Goal: Task Accomplishment & Management: Complete application form

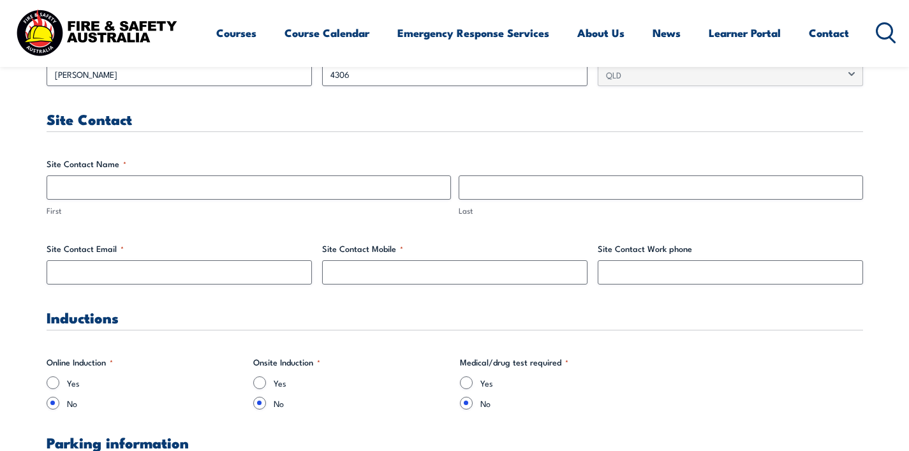
scroll to position [623, 0]
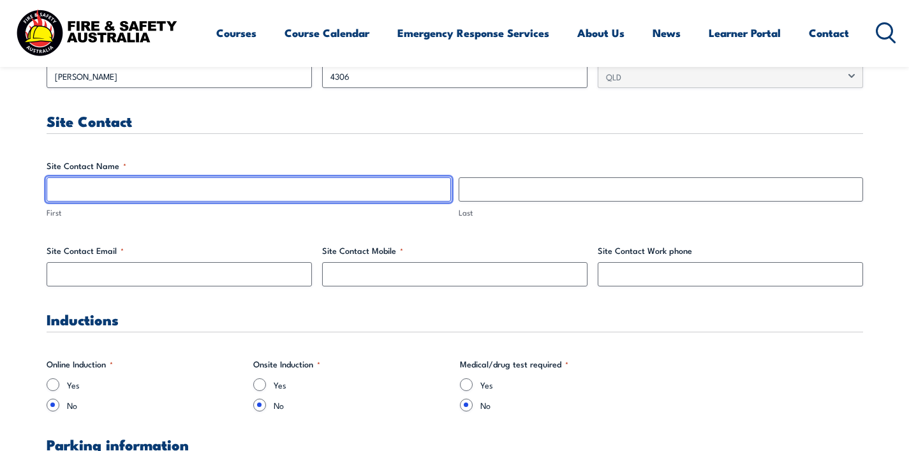
click at [264, 185] on input "First" at bounding box center [249, 189] width 404 height 24
type input "Michelle"
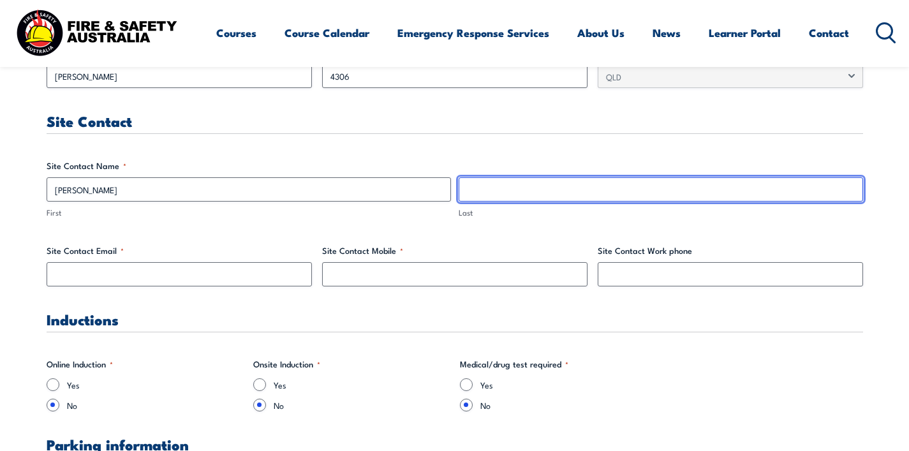
click at [472, 191] on input "Last" at bounding box center [661, 189] width 404 height 24
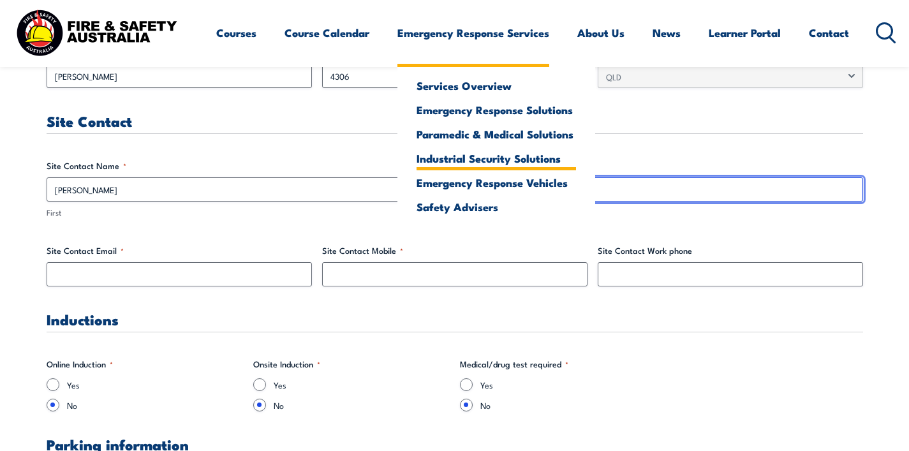
paste input "Thornton"
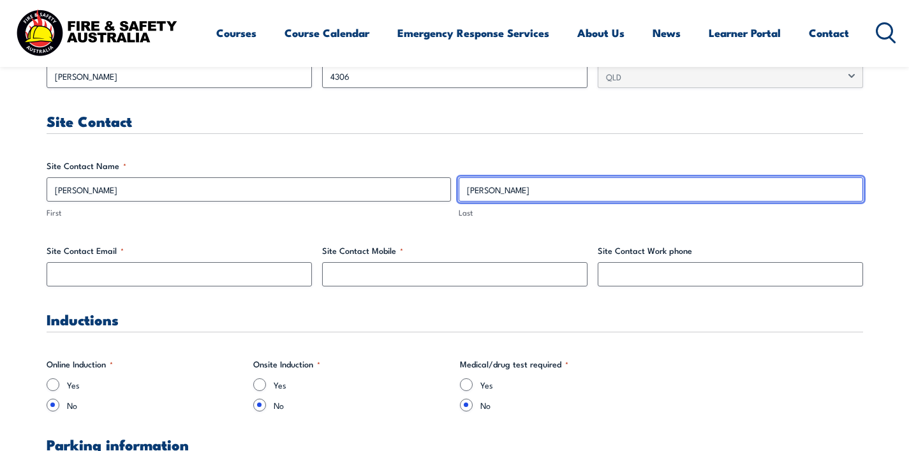
type input "Thornton"
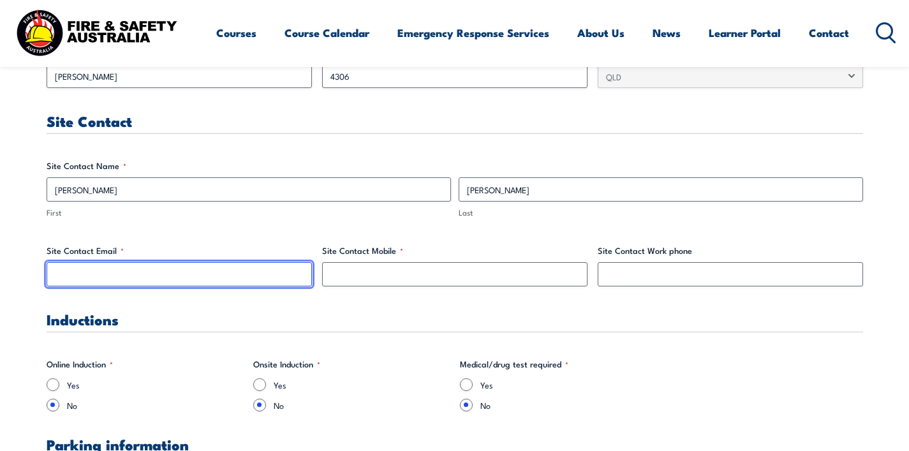
click at [114, 269] on input "Site Contact Email *" at bounding box center [179, 274] width 265 height 24
paste input "ripleymanager@joyearlylearning.com.au>"
type input "ripleymanager@joyearlylearning.com.au"
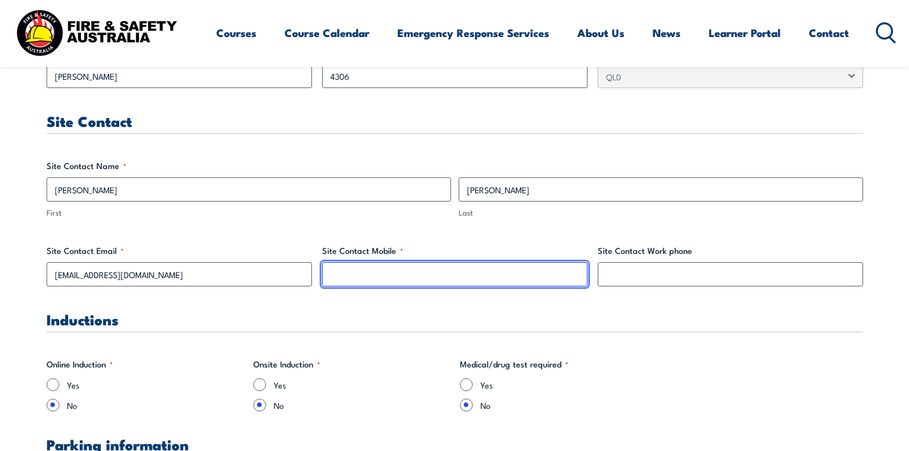
click at [347, 272] on input "Site Contact Mobile *" at bounding box center [454, 274] width 265 height 24
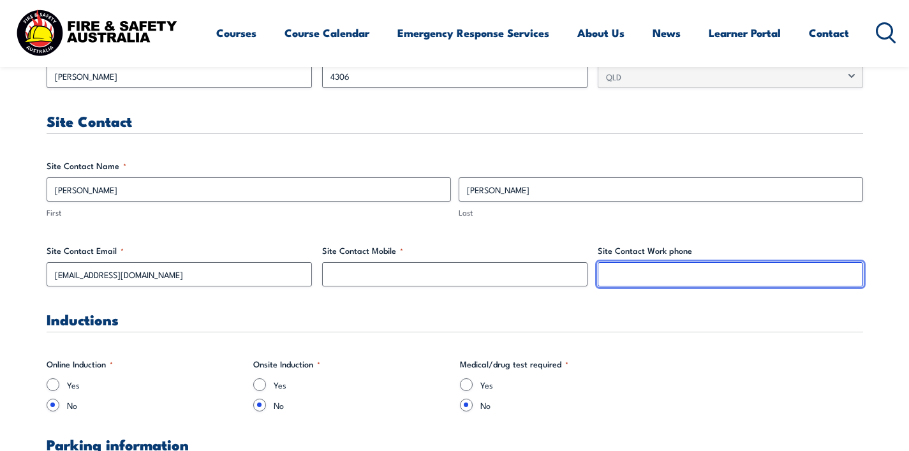
click at [622, 277] on input "Site Contact Work phone" at bounding box center [730, 274] width 265 height 24
paste input "07 2809 9300"
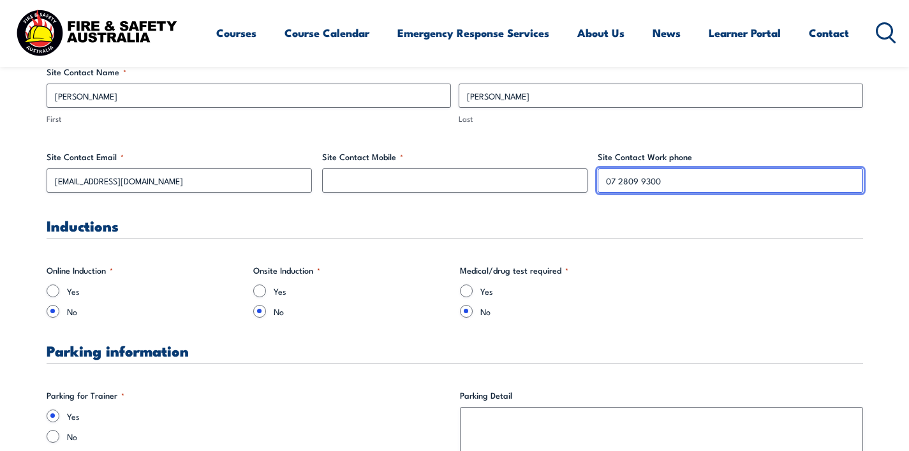
scroll to position [726, 0]
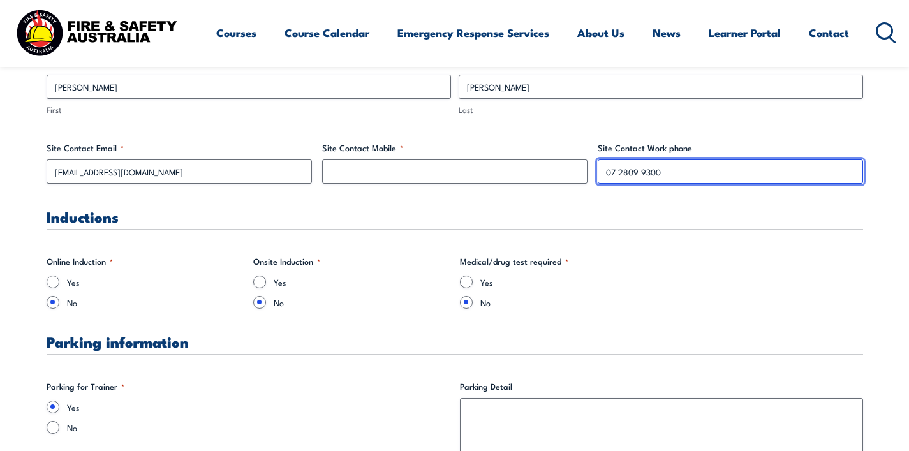
type input "07 2809 9300"
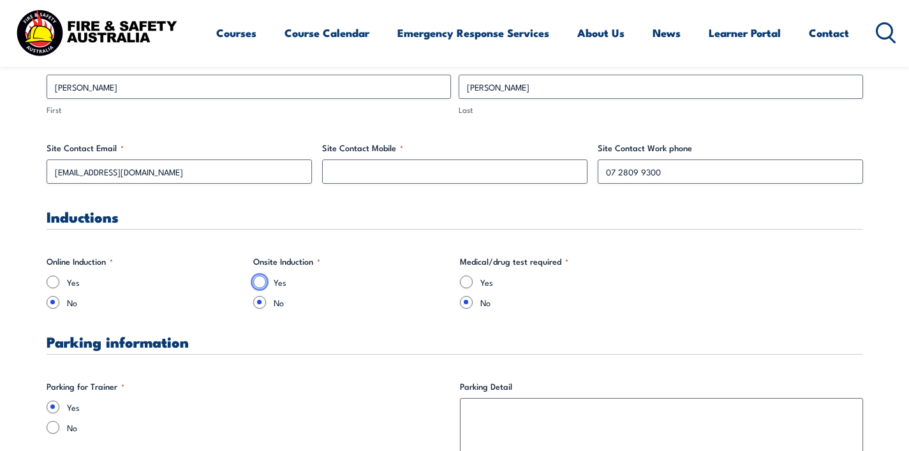
click at [258, 284] on input "Yes" at bounding box center [259, 282] width 13 height 13
radio input "true"
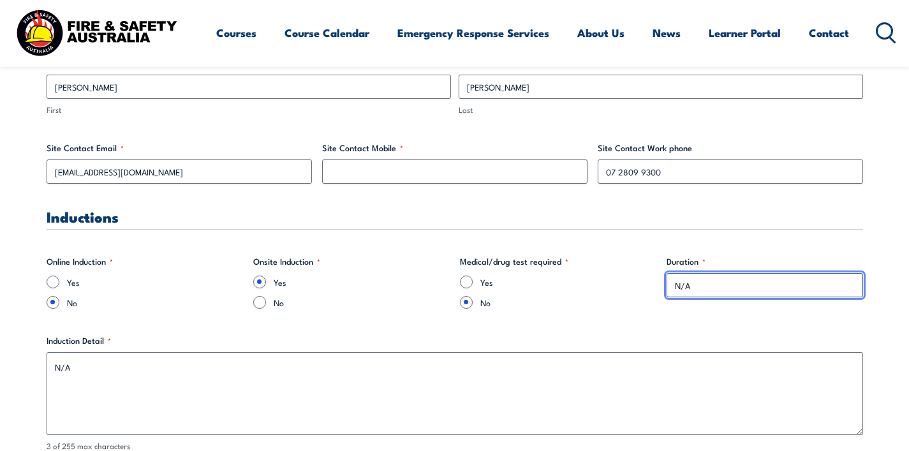
click at [705, 289] on input "N/A" at bounding box center [764, 285] width 196 height 24
drag, startPoint x: 702, startPoint y: 286, endPoint x: 648, endPoint y: 285, distance: 53.6
type input "1"
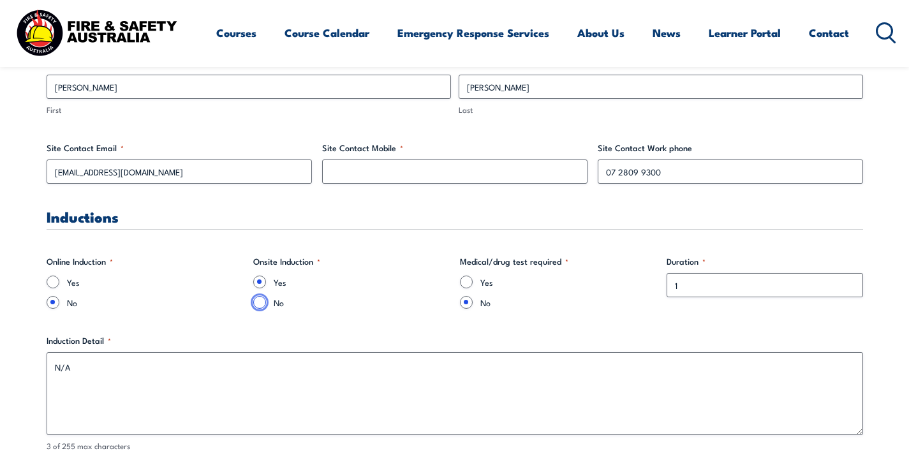
click at [260, 304] on input "No" at bounding box center [259, 302] width 13 height 13
radio input "true"
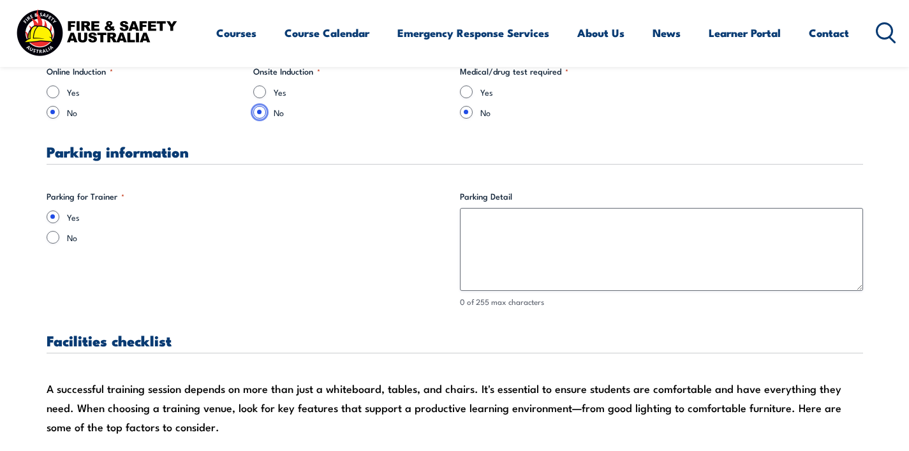
scroll to position [916, 0]
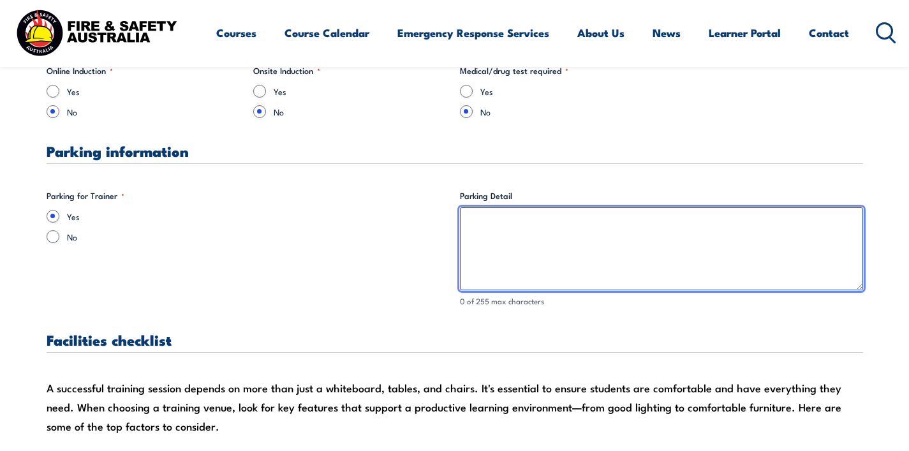
click at [537, 228] on textarea "Parking Detail" at bounding box center [661, 248] width 403 height 83
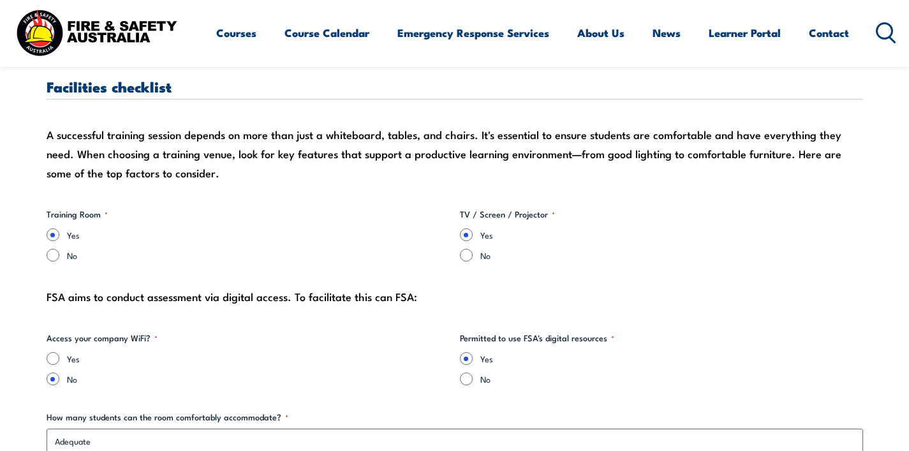
scroll to position [1173, 0]
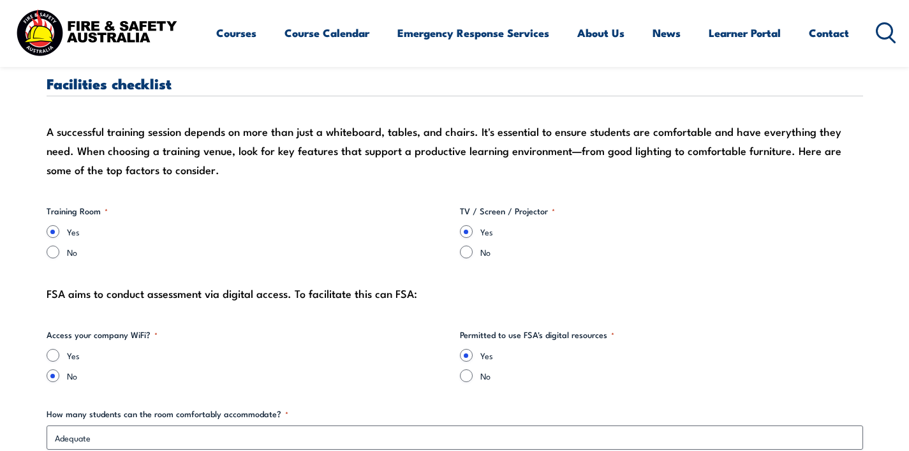
type textarea "Under cover parking onsite"
click at [48, 256] on input "No" at bounding box center [53, 252] width 13 height 13
radio input "true"
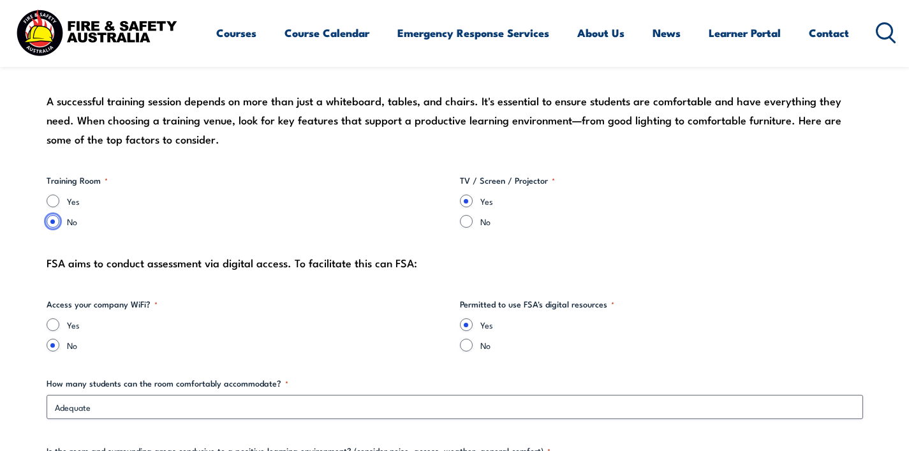
scroll to position [1204, 0]
click at [466, 223] on input "No" at bounding box center [466, 220] width 13 height 13
radio input "true"
click at [54, 327] on input "Yes" at bounding box center [53, 324] width 13 height 13
radio input "true"
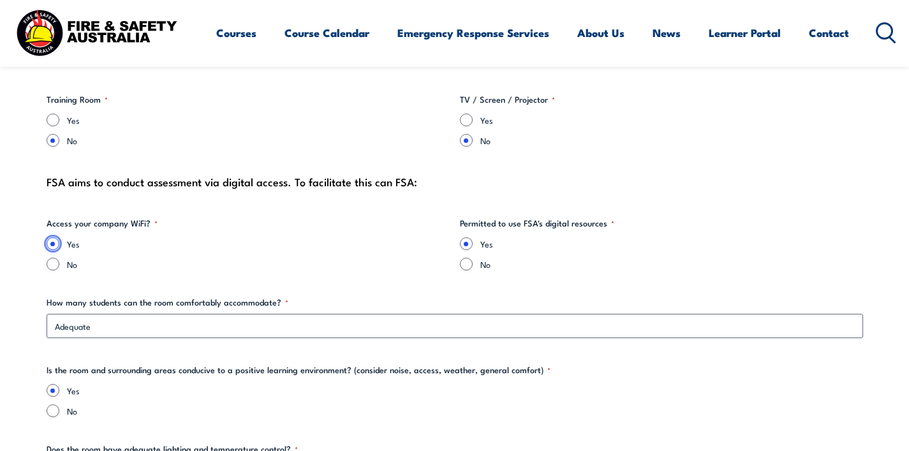
scroll to position [1289, 0]
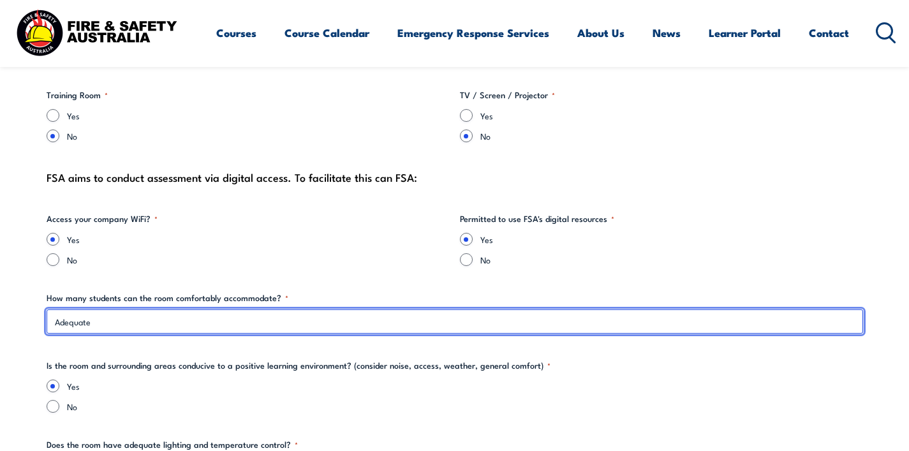
click at [323, 326] on input "Adequate" at bounding box center [455, 321] width 816 height 24
drag, startPoint x: 110, startPoint y: 325, endPoint x: 52, endPoint y: 321, distance: 58.2
click at [52, 321] on input "Adequate" at bounding box center [455, 321] width 816 height 24
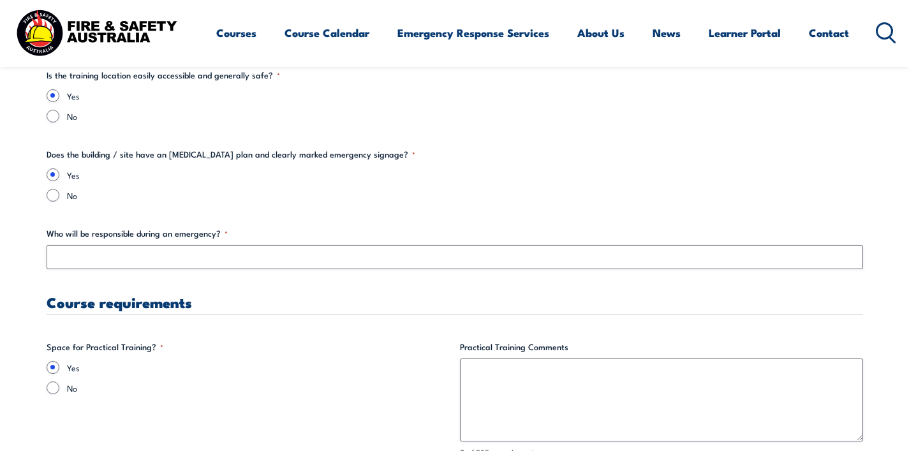
scroll to position [2180, 0]
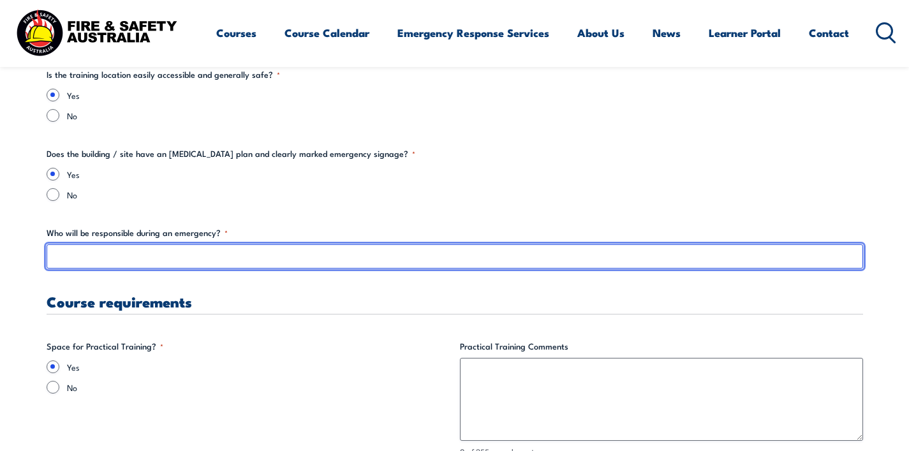
click at [74, 260] on input "Who will be responsible during an emergency? *" at bounding box center [455, 256] width 816 height 24
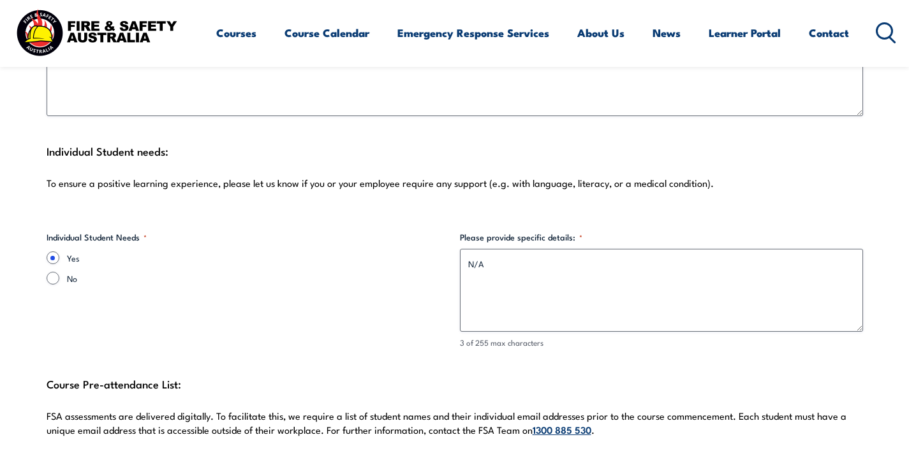
scroll to position [3267, 0]
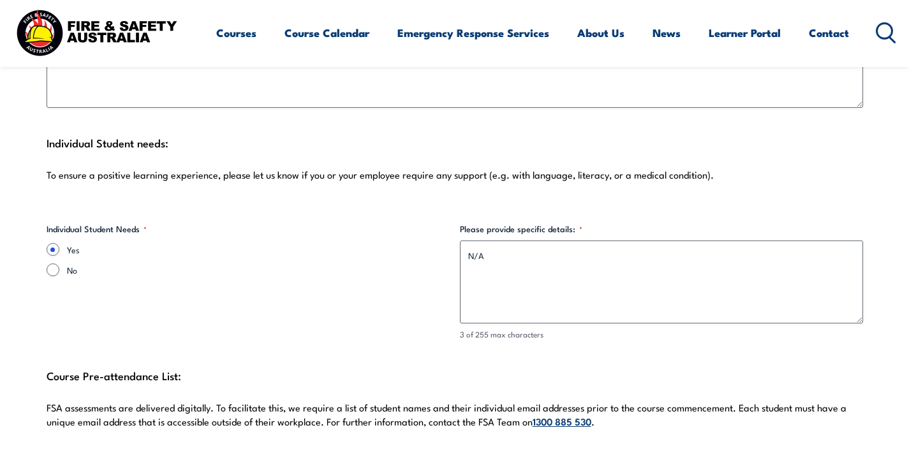
type input "Michelle"
click at [54, 263] on input "No" at bounding box center [53, 269] width 13 height 13
radio input "true"
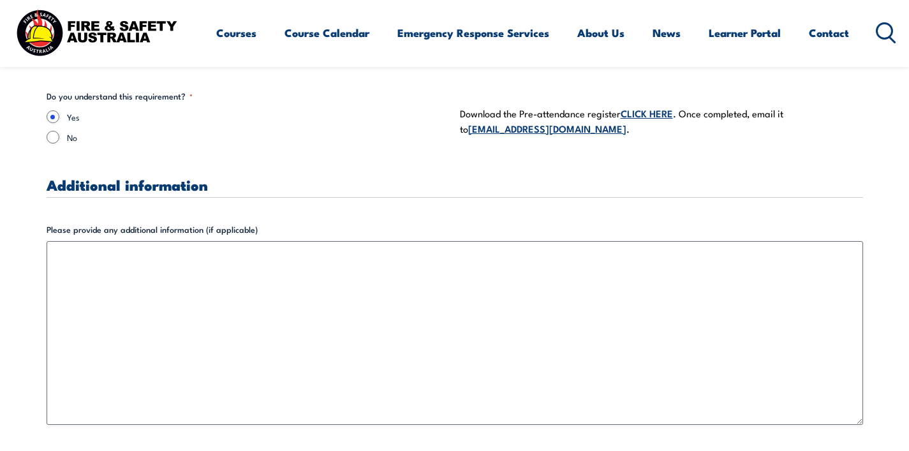
scroll to position [3656, 0]
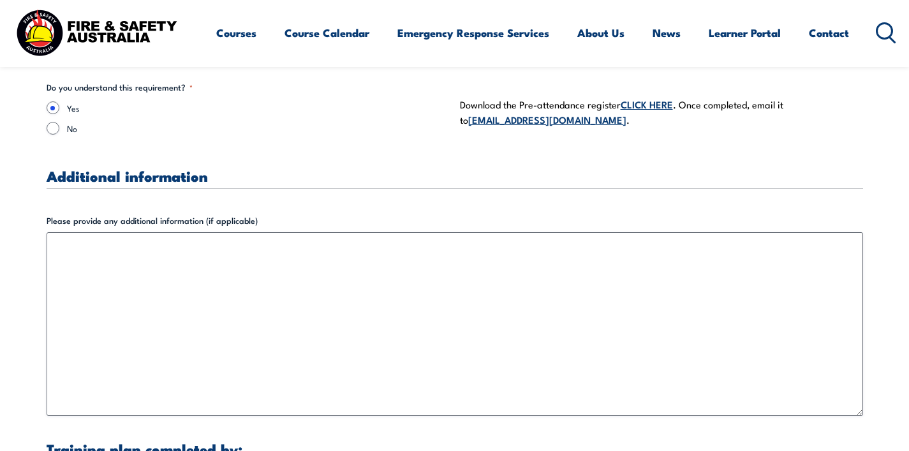
click at [638, 97] on link "CLICK HERE" at bounding box center [647, 104] width 52 height 14
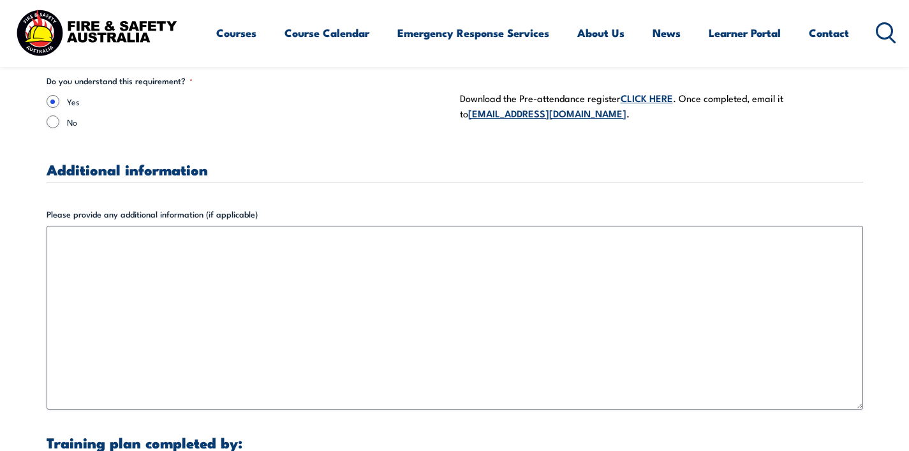
scroll to position [3660, 0]
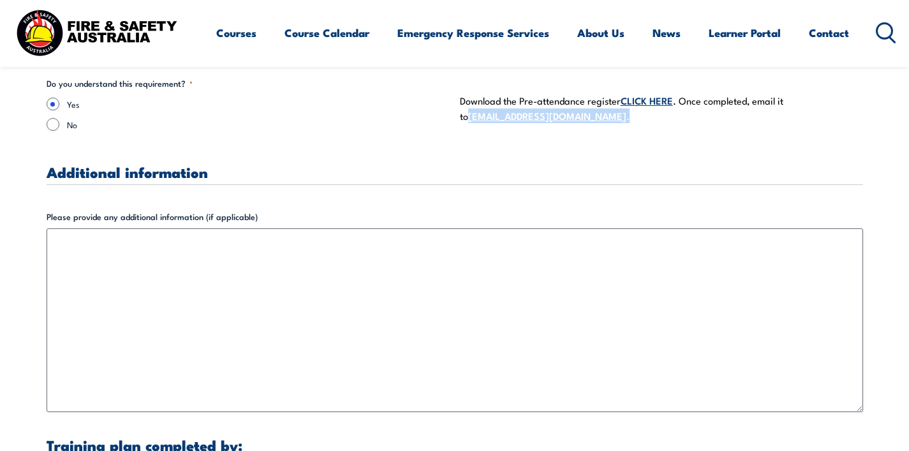
drag, startPoint x: 572, startPoint y: 98, endPoint x: 462, endPoint y: 107, distance: 110.6
click at [462, 107] on p "Download the Pre-attendance register CLICK HERE . Once completed, email it to a…" at bounding box center [661, 108] width 403 height 30
copy p "[EMAIL_ADDRESS][DOMAIN_NAME] ."
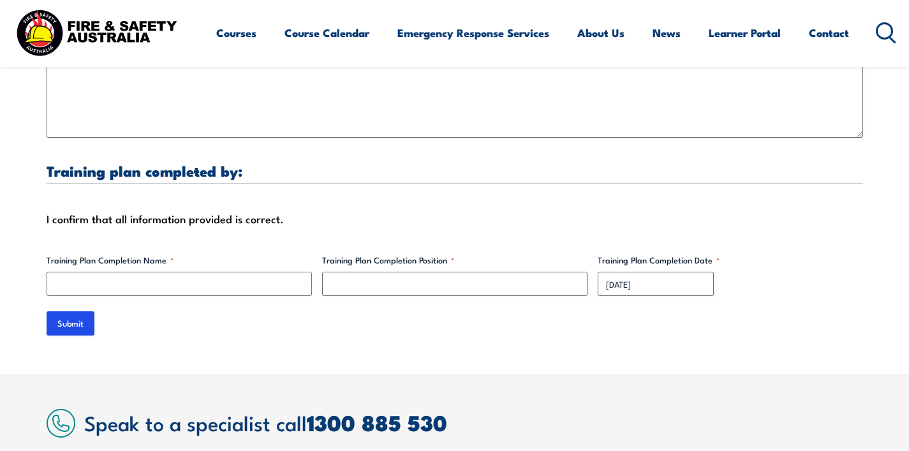
scroll to position [3936, 0]
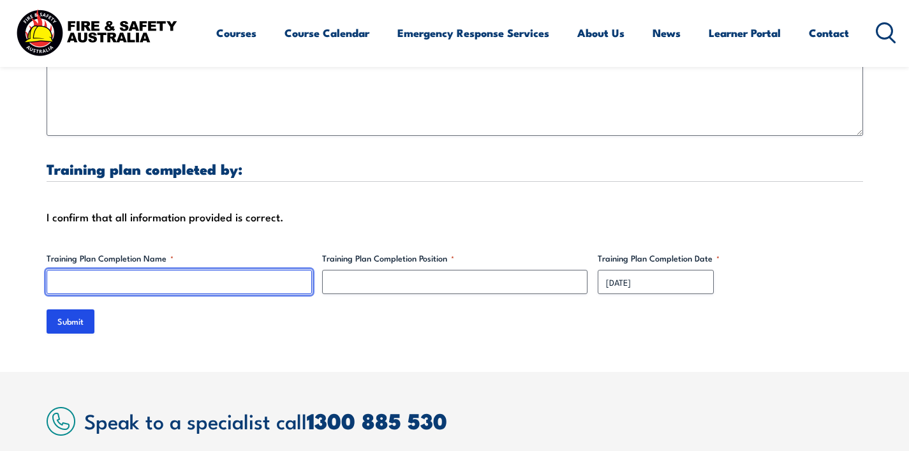
click at [212, 270] on input "Training Plan Completion Name *" at bounding box center [179, 282] width 265 height 24
type input "[PERSON_NAME]"
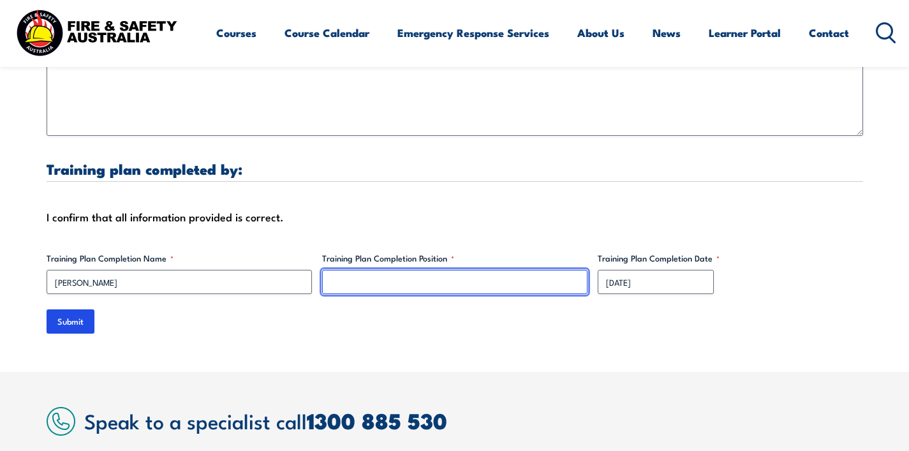
click at [346, 270] on input "Training Plan Completion Position *" at bounding box center [454, 282] width 265 height 24
type input "Manager"
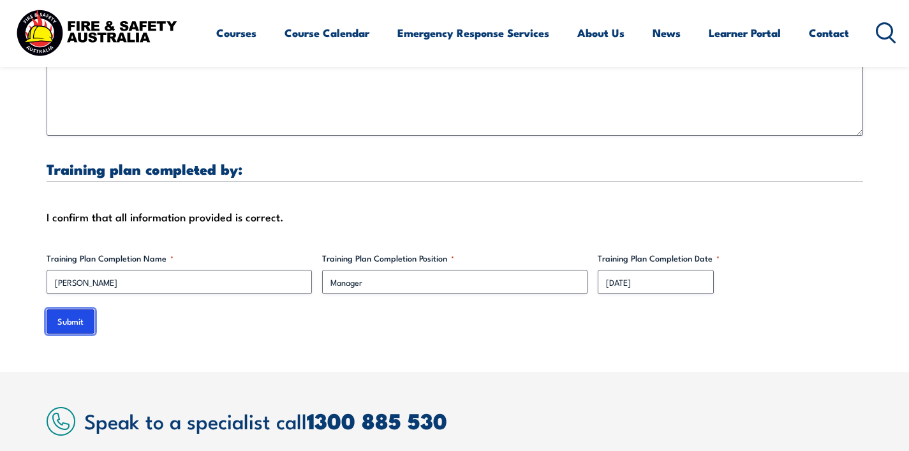
click at [70, 309] on input "Submit" at bounding box center [71, 321] width 48 height 24
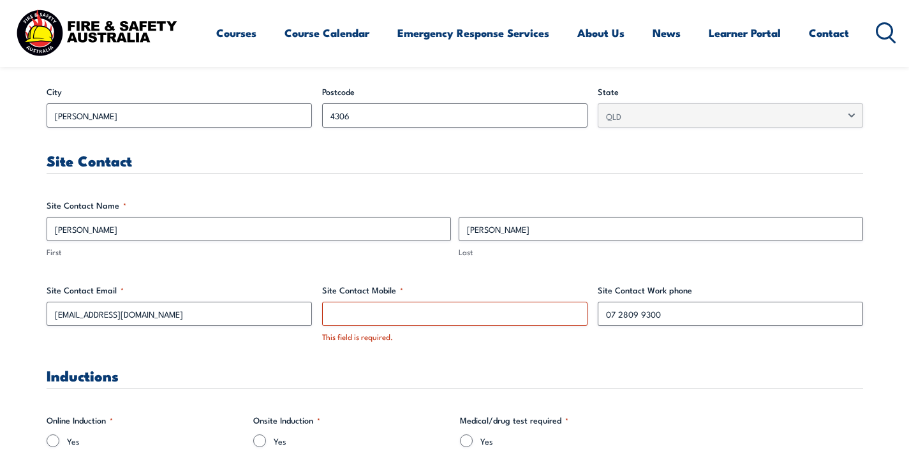
scroll to position [637, 0]
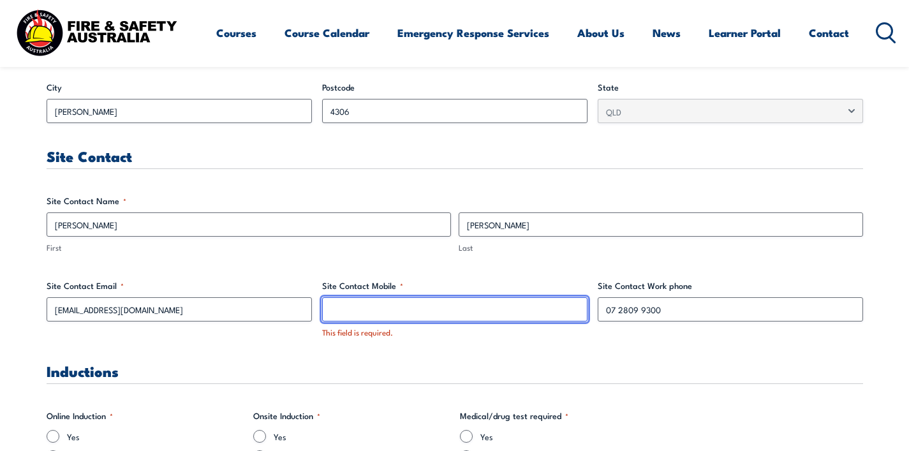
click at [365, 308] on input "Site Contact Mobile *" at bounding box center [454, 309] width 265 height 24
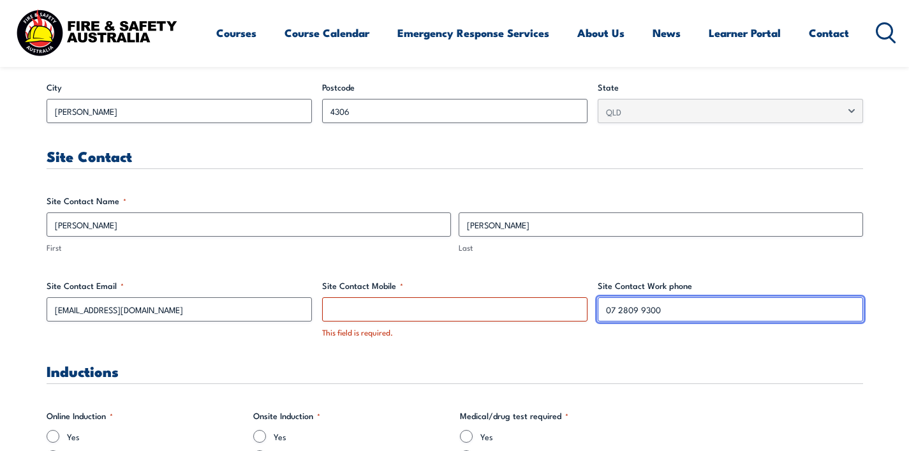
click at [668, 310] on input "07 2809 9300" at bounding box center [730, 309] width 265 height 24
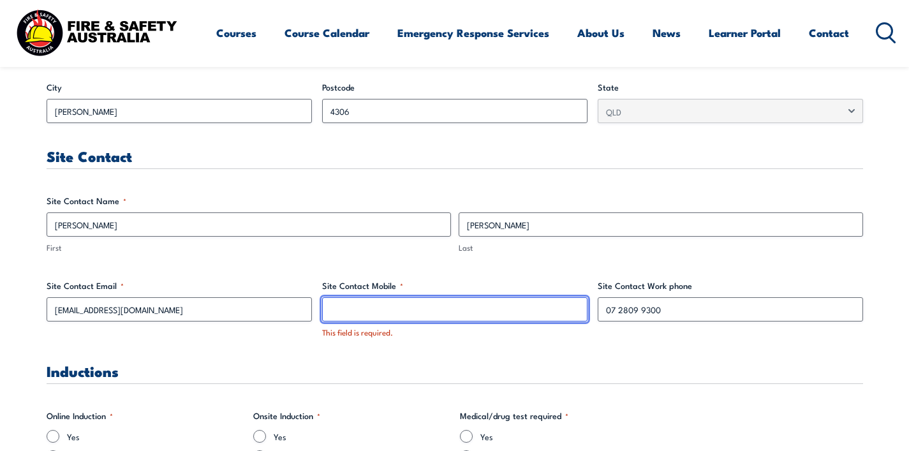
click at [512, 311] on input "Site Contact Mobile *" at bounding box center [454, 309] width 265 height 24
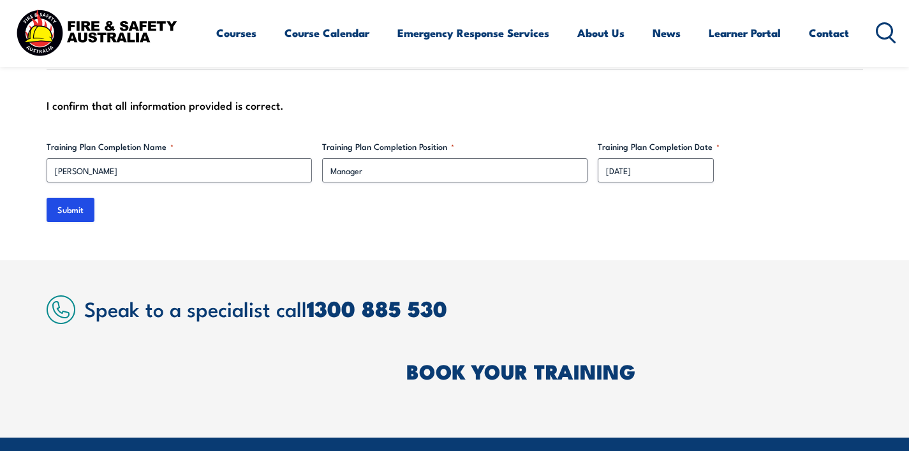
scroll to position [4110, 0]
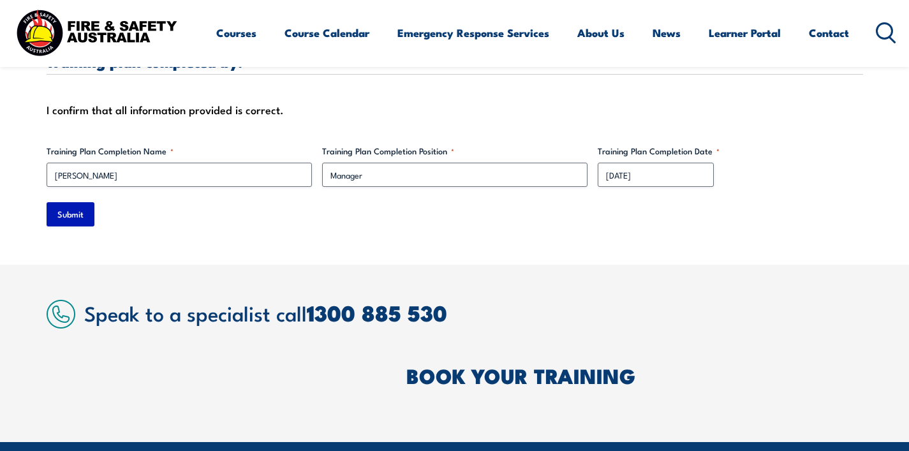
type input "MA"
click at [63, 202] on input "Submit" at bounding box center [71, 214] width 48 height 24
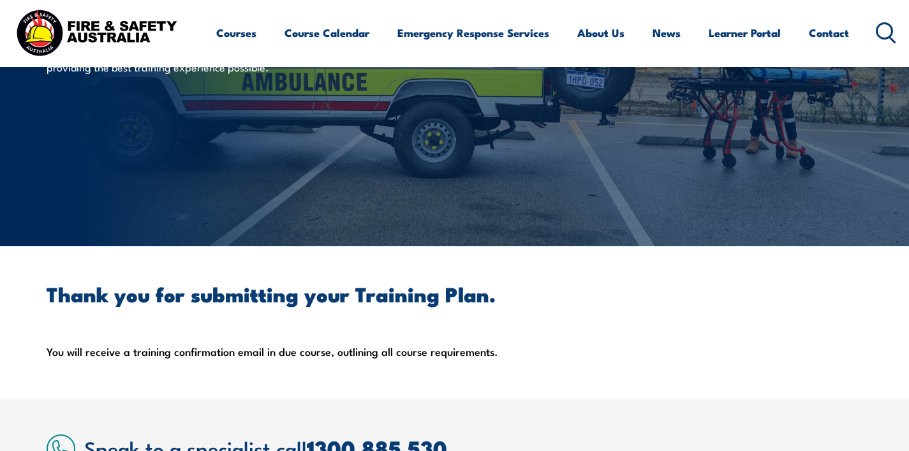
scroll to position [122, 0]
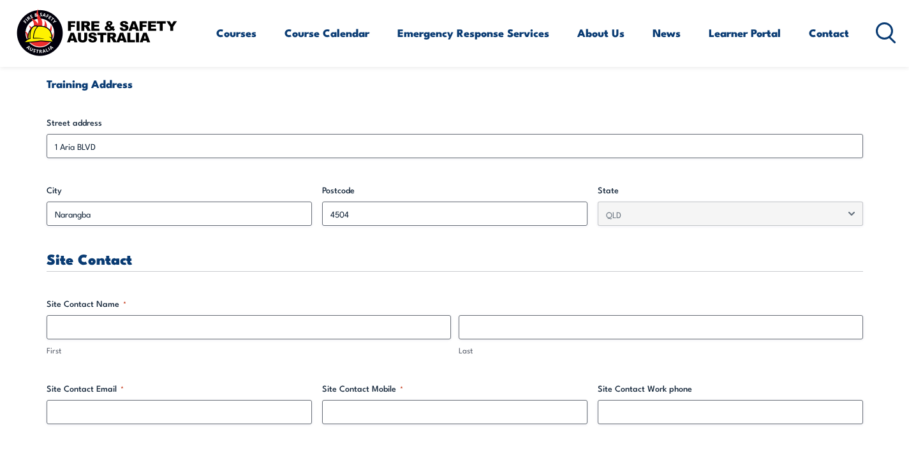
scroll to position [497, 0]
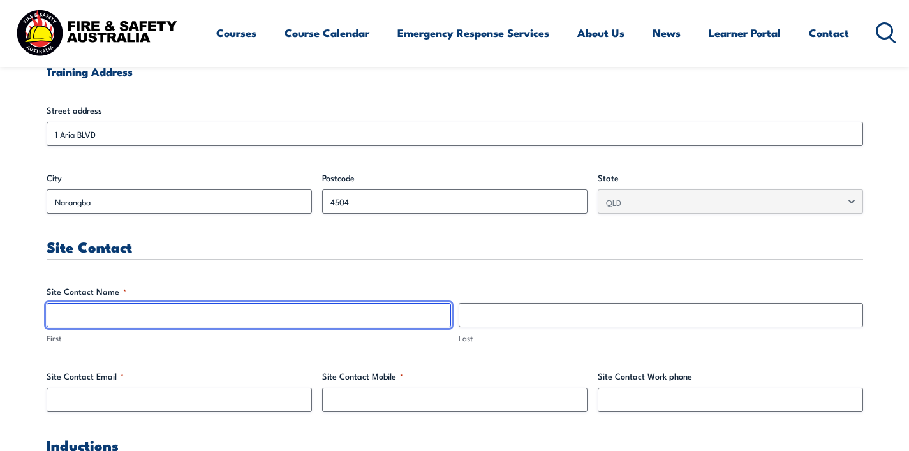
click at [221, 316] on input "First" at bounding box center [249, 315] width 404 height 24
type input "[PERSON_NAME]"
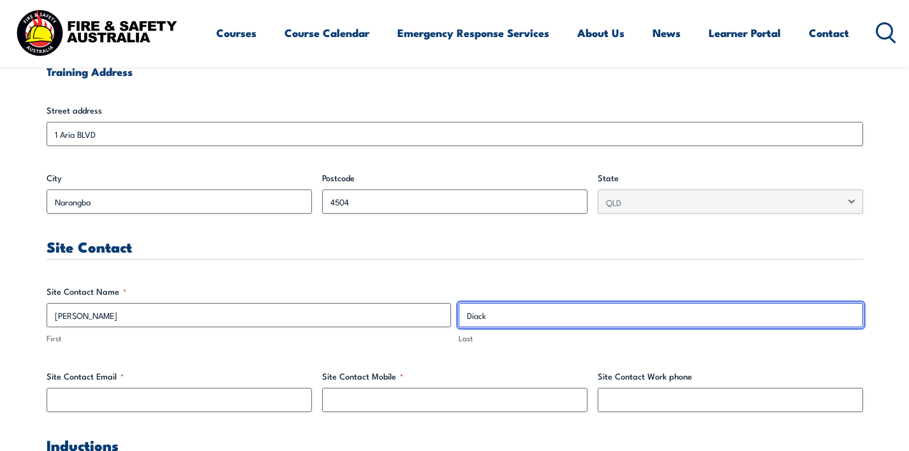
type input "Diack"
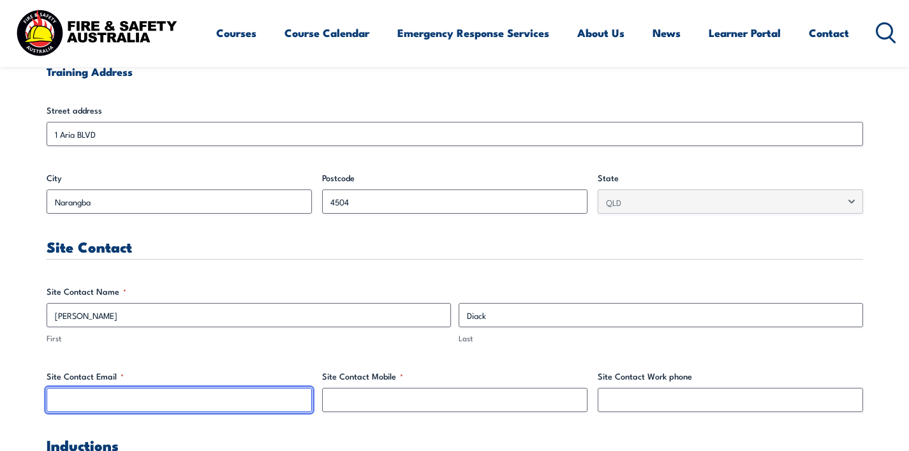
click at [125, 398] on input "Site Contact Email *" at bounding box center [179, 400] width 265 height 24
paste input "[EMAIL_ADDRESS][DOMAIN_NAME]"
type input "[EMAIL_ADDRESS][DOMAIN_NAME]"
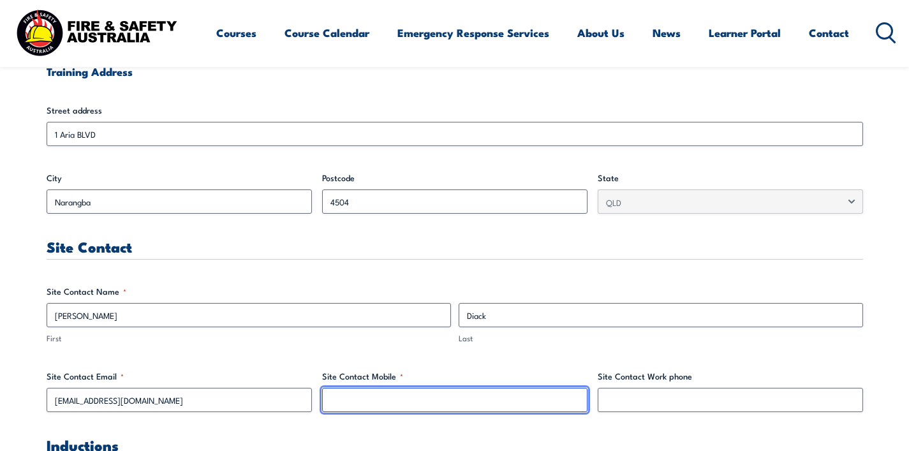
click at [392, 401] on input "Site Contact Mobile *" at bounding box center [454, 400] width 265 height 24
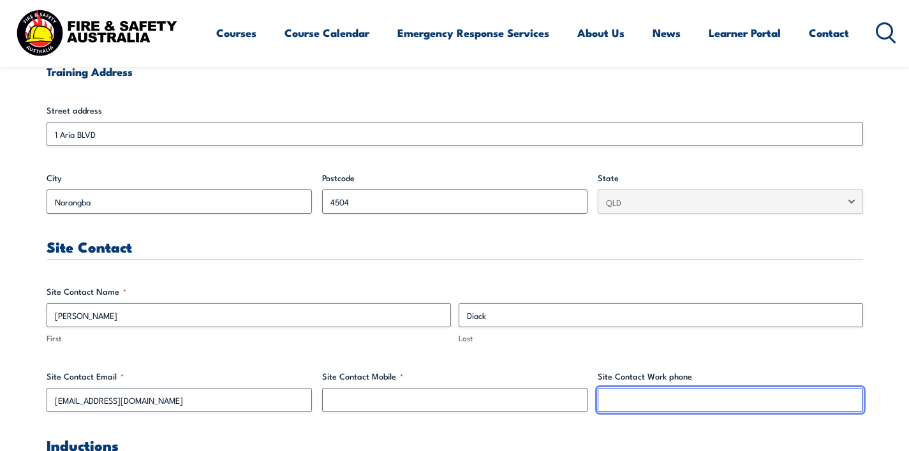
click at [644, 397] on input "Site Contact Work phone" at bounding box center [730, 400] width 265 height 24
type input "0734873122"
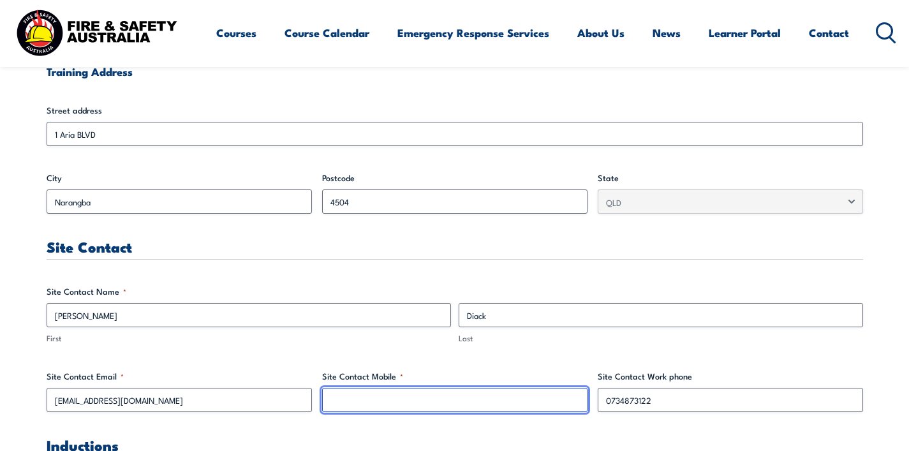
click at [357, 390] on input "Site Contact Mobile *" at bounding box center [454, 400] width 265 height 24
type input "0480840780"
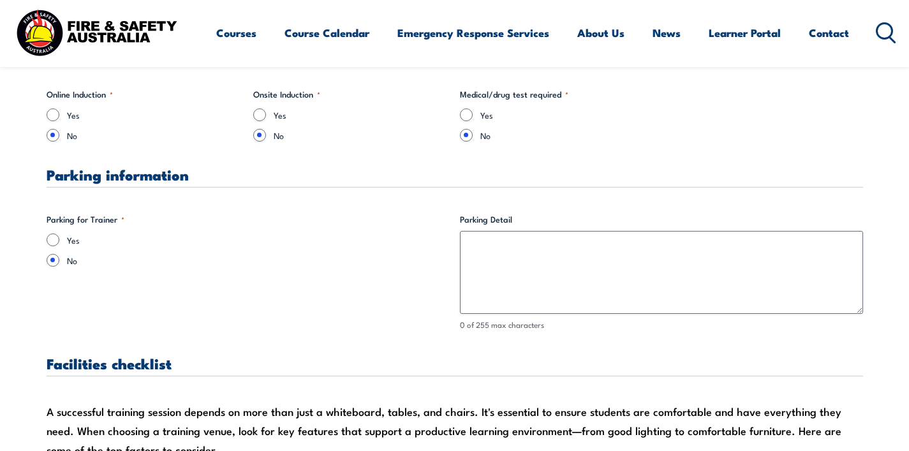
scroll to position [892, 0]
click at [51, 240] on input "Yes" at bounding box center [53, 240] width 13 height 13
radio input "true"
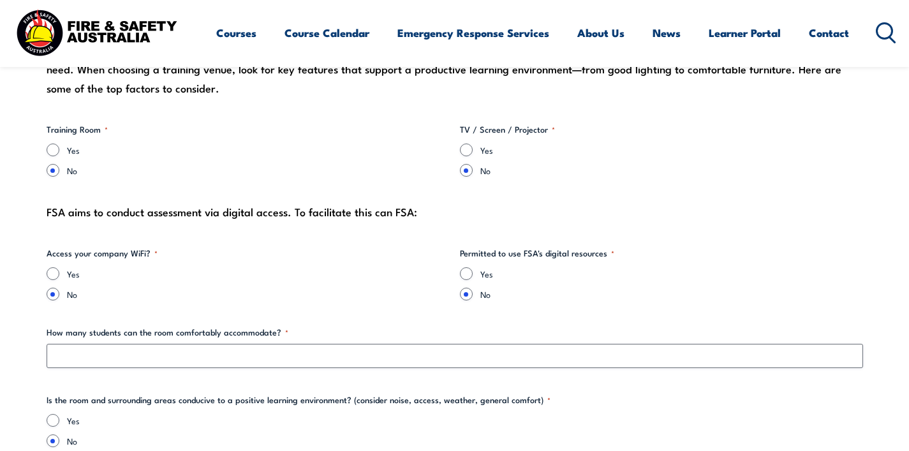
scroll to position [1257, 0]
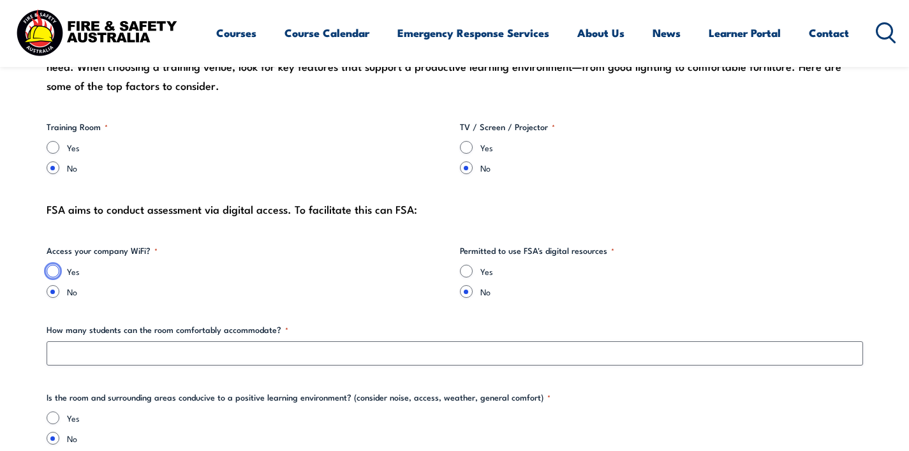
click at [55, 269] on input "Yes" at bounding box center [53, 271] width 13 height 13
radio input "true"
click at [463, 272] on input "Yes" at bounding box center [466, 271] width 13 height 13
radio input "true"
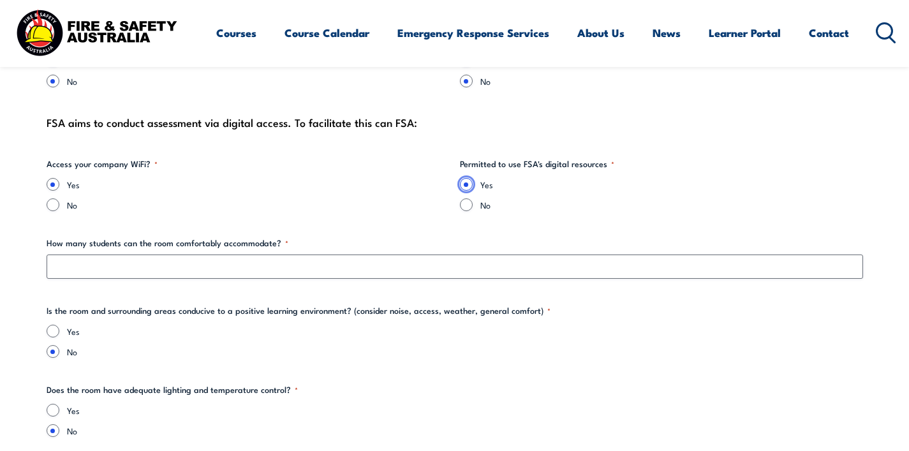
scroll to position [1358, 0]
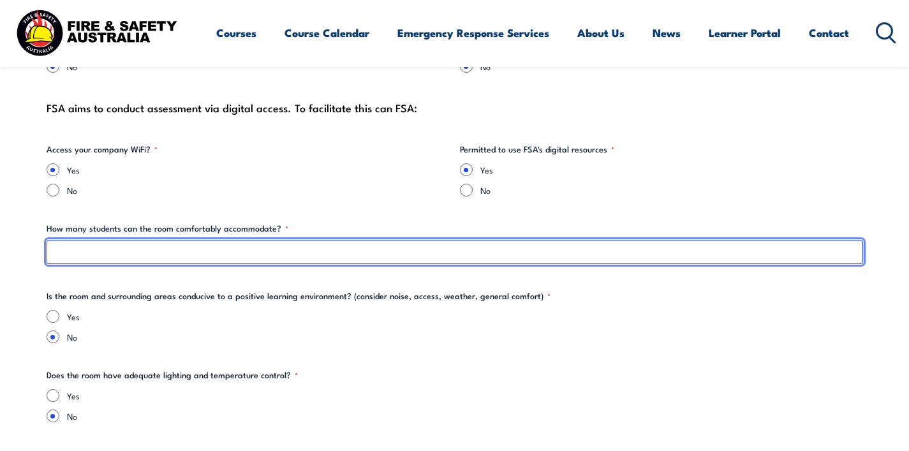
click at [309, 254] on input "How many students can the room comfortably accommodate? *" at bounding box center [455, 252] width 816 height 24
type input "a"
type input "Adequate"
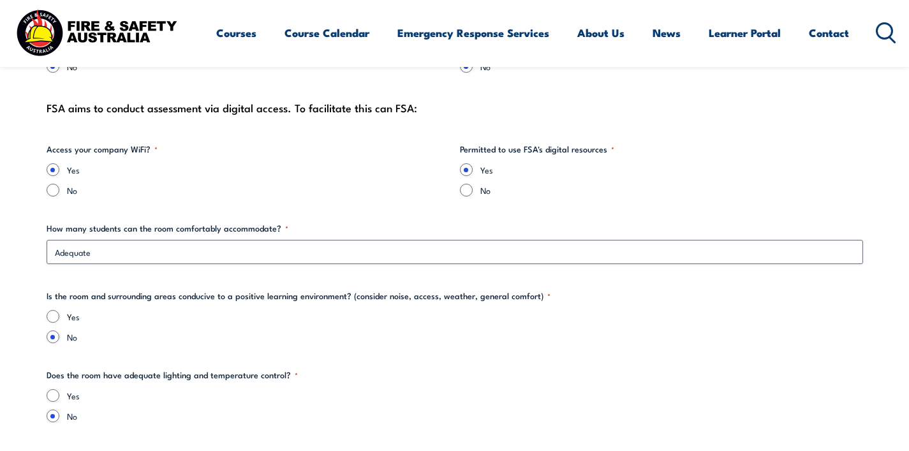
click at [308, 306] on fieldset "Is the room and surrounding areas conducive to a positive learning environment?…" at bounding box center [455, 317] width 816 height 54
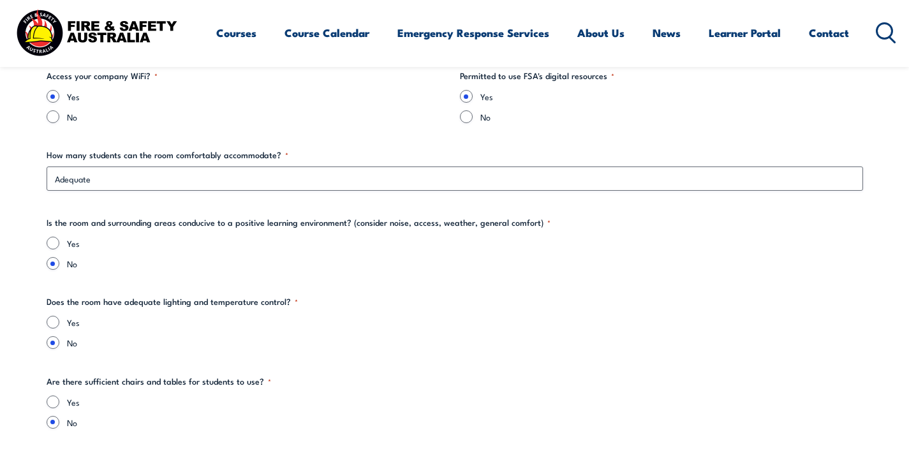
scroll to position [1432, 0]
click at [54, 242] on input "Yes" at bounding box center [53, 242] width 13 height 13
radio input "true"
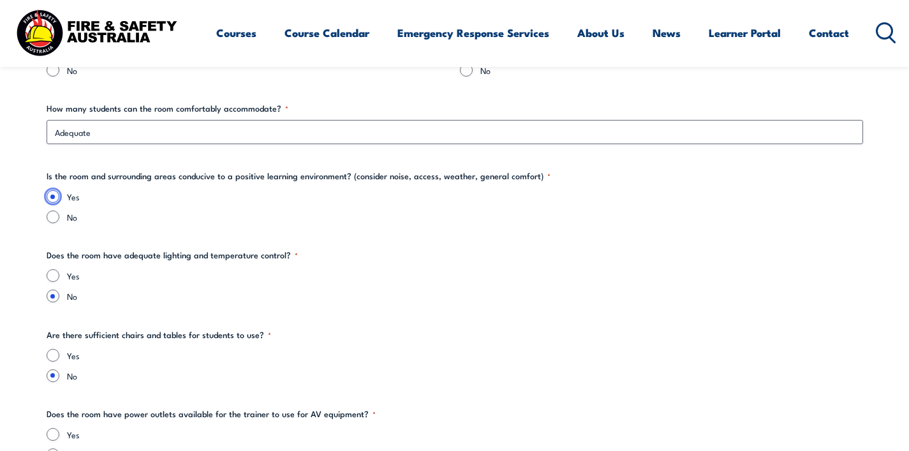
scroll to position [1482, 0]
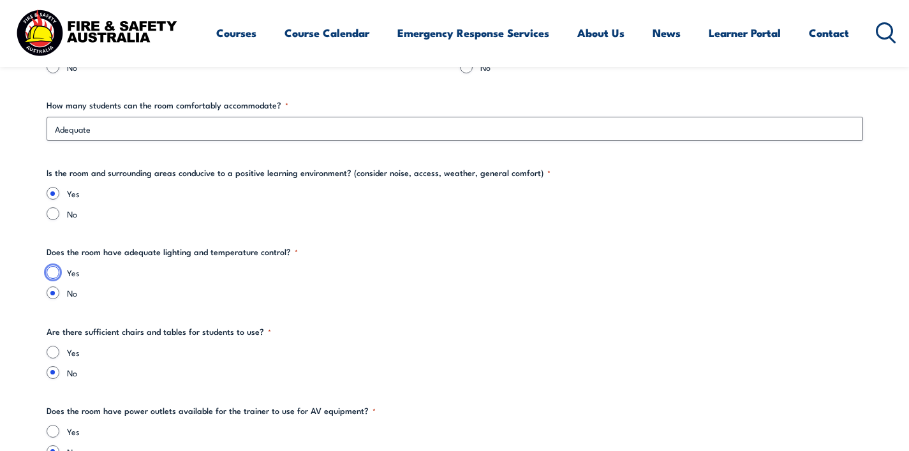
click at [58, 272] on input "Yes" at bounding box center [53, 272] width 13 height 13
radio input "true"
click at [54, 354] on input "Yes" at bounding box center [53, 352] width 13 height 13
radio input "true"
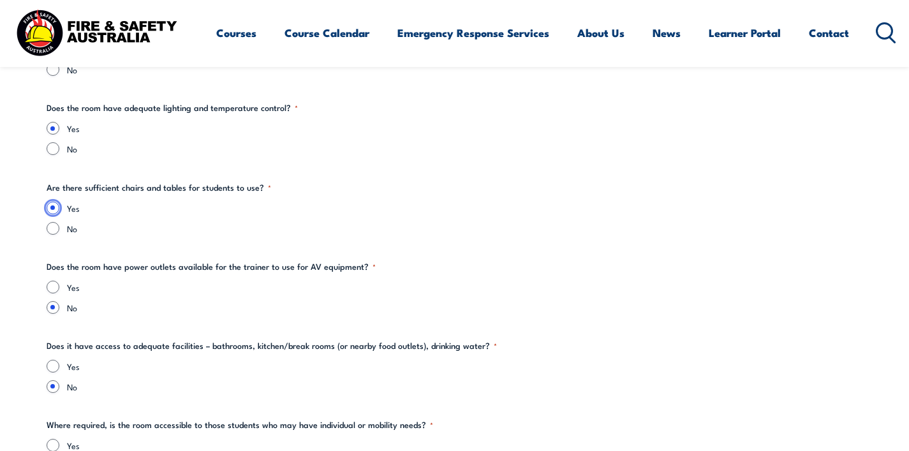
scroll to position [1627, 0]
click at [54, 284] on input "Yes" at bounding box center [53, 285] width 13 height 13
radio input "true"
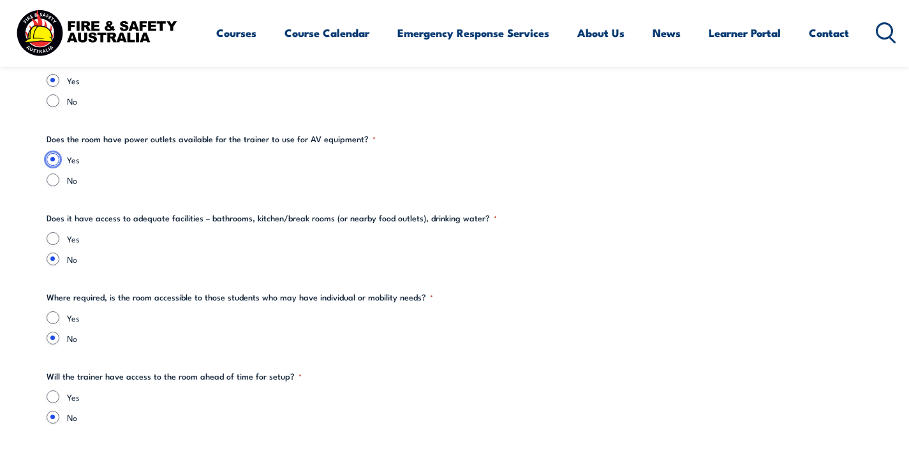
scroll to position [1757, 0]
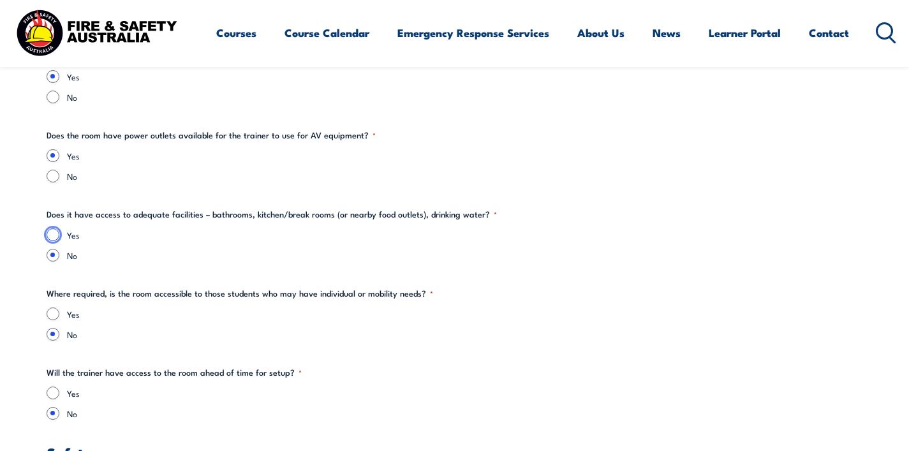
click at [54, 236] on input "Yes" at bounding box center [53, 234] width 13 height 13
radio input "true"
click at [52, 313] on input "Yes" at bounding box center [53, 313] width 13 height 13
radio input "true"
click at [52, 395] on input "Yes" at bounding box center [53, 392] width 13 height 13
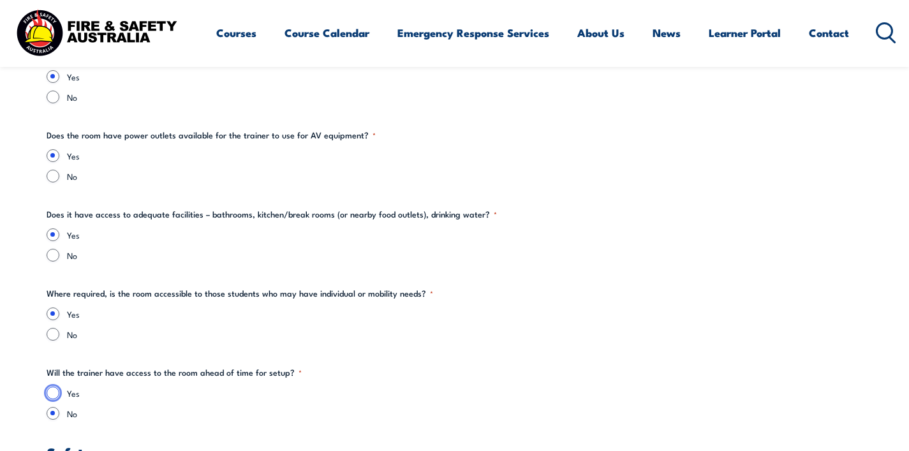
radio input "true"
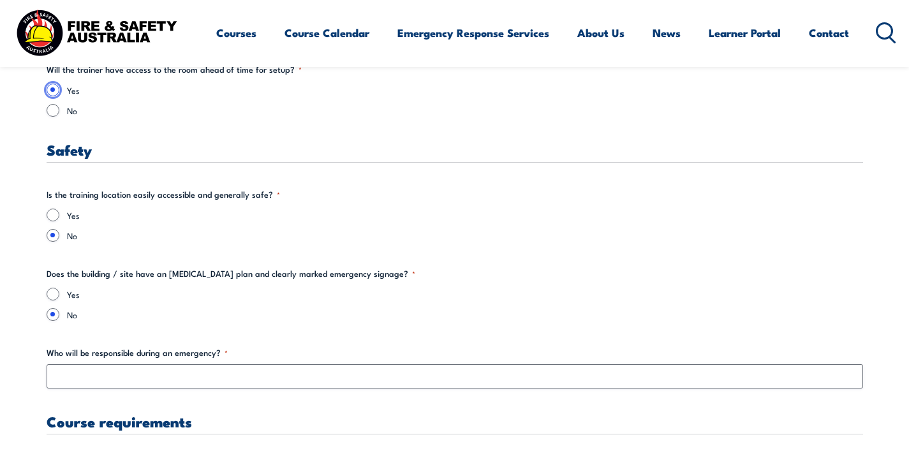
scroll to position [2075, 0]
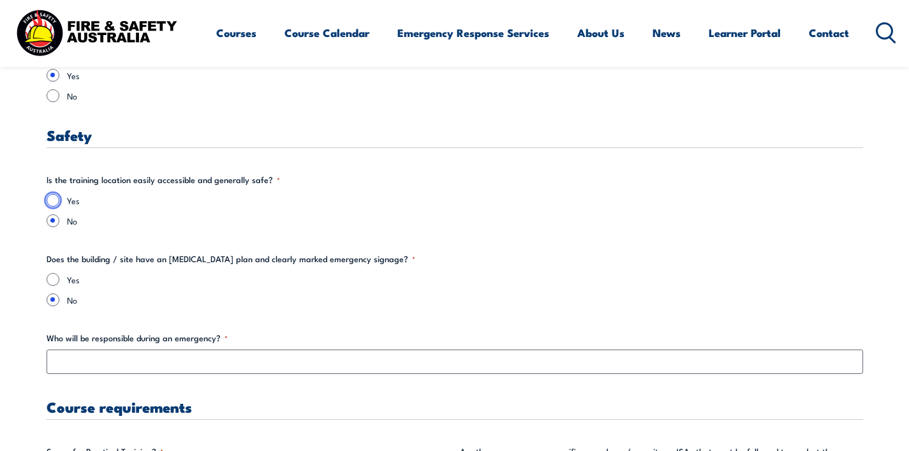
click at [52, 201] on input "Yes" at bounding box center [53, 200] width 13 height 13
radio input "true"
click at [51, 281] on input "Yes" at bounding box center [53, 279] width 13 height 13
radio input "true"
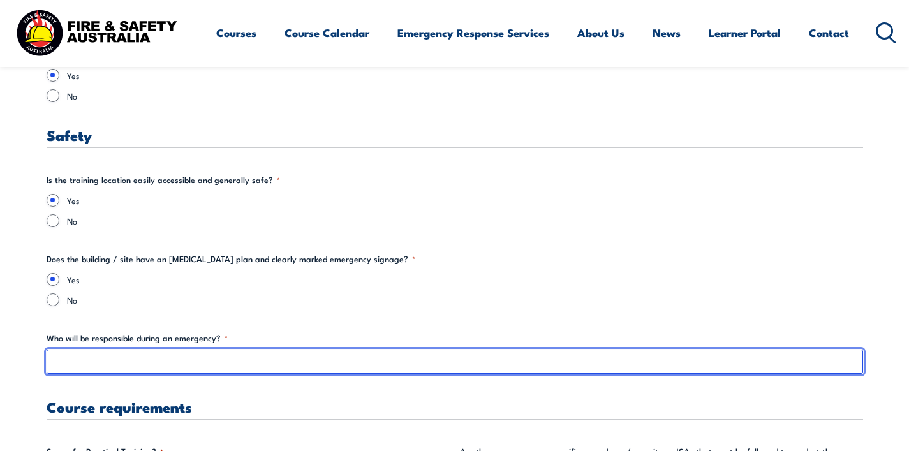
click at [80, 359] on input "Who will be responsible during an emergency? *" at bounding box center [455, 361] width 816 height 24
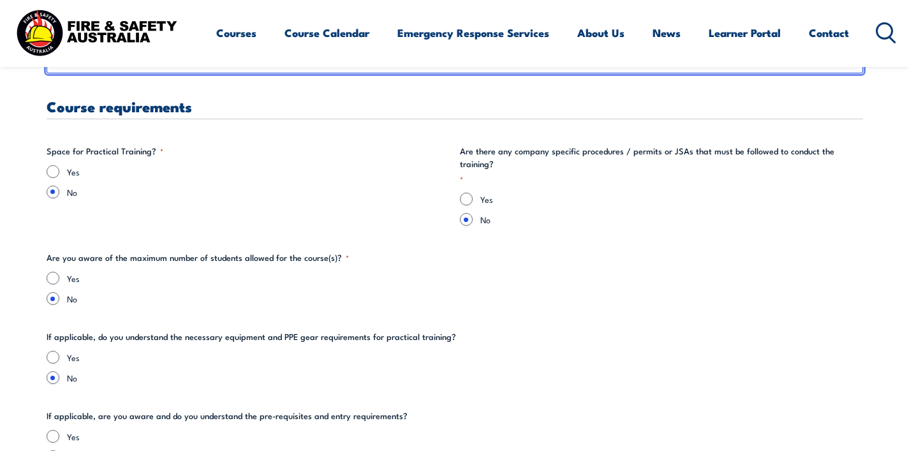
scroll to position [2378, 0]
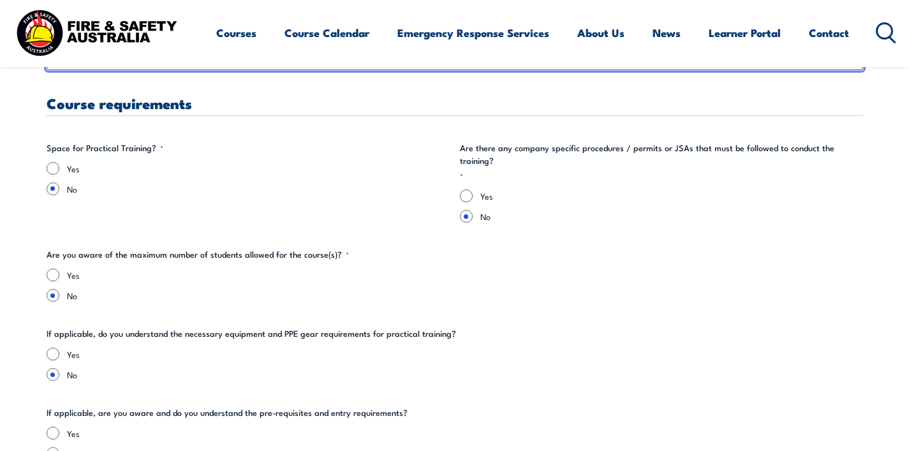
type input "[PERSON_NAME]"
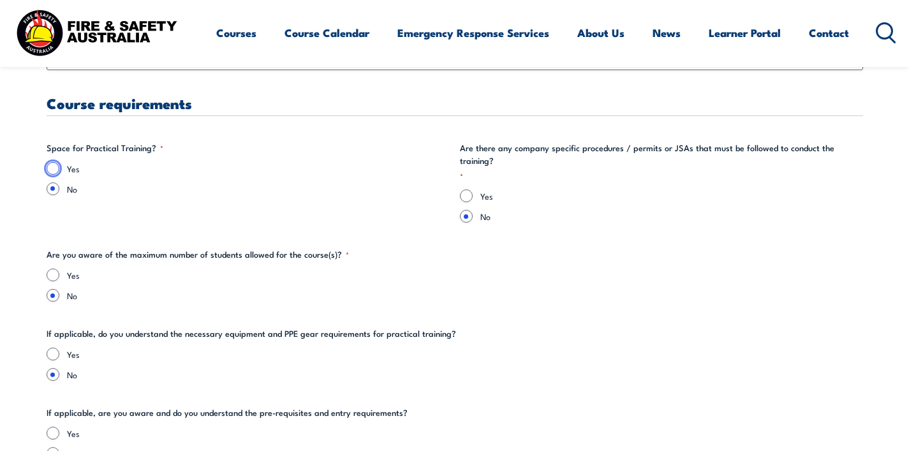
click at [54, 169] on input "Yes" at bounding box center [53, 168] width 13 height 13
radio input "true"
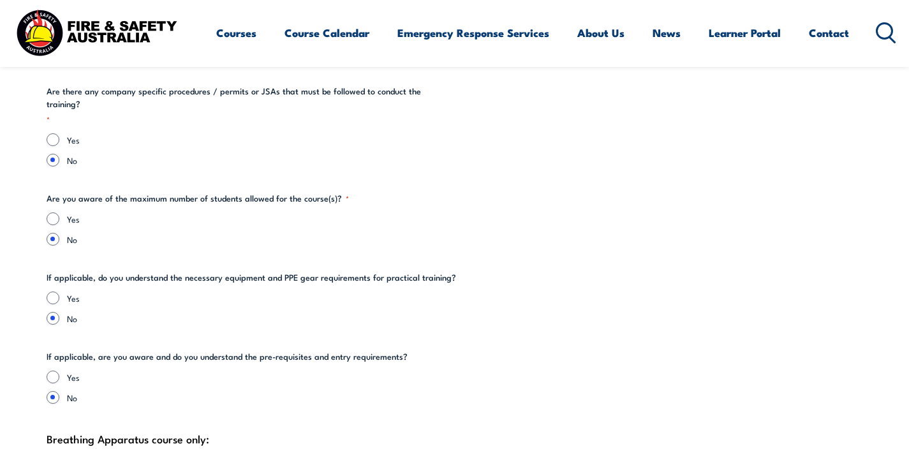
scroll to position [2580, 0]
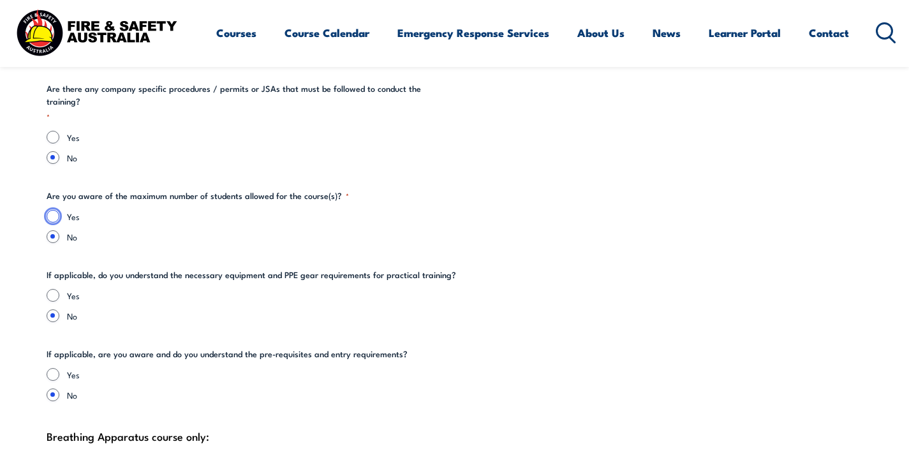
click at [55, 210] on input "Yes" at bounding box center [53, 216] width 13 height 13
radio input "true"
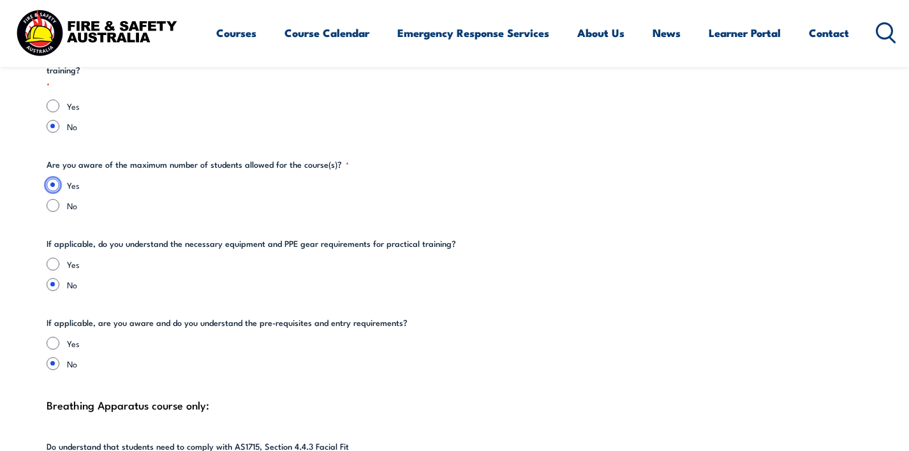
scroll to position [2615, 0]
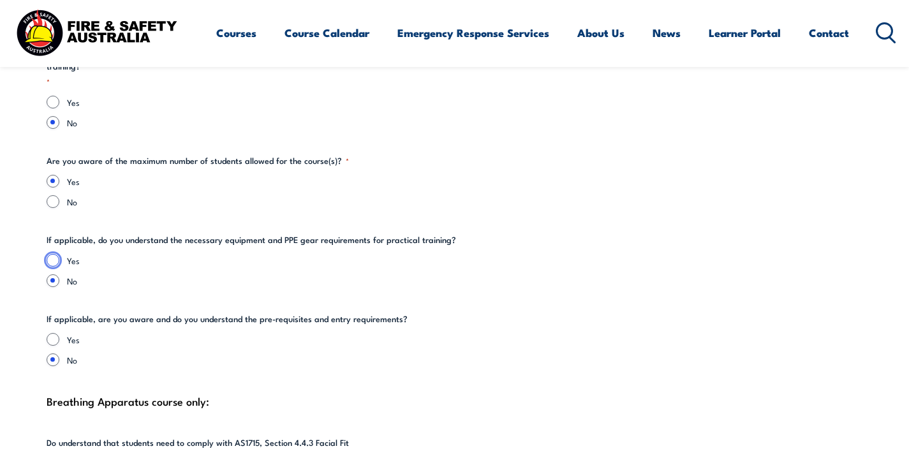
click at [54, 254] on input "Yes" at bounding box center [53, 260] width 13 height 13
radio input "true"
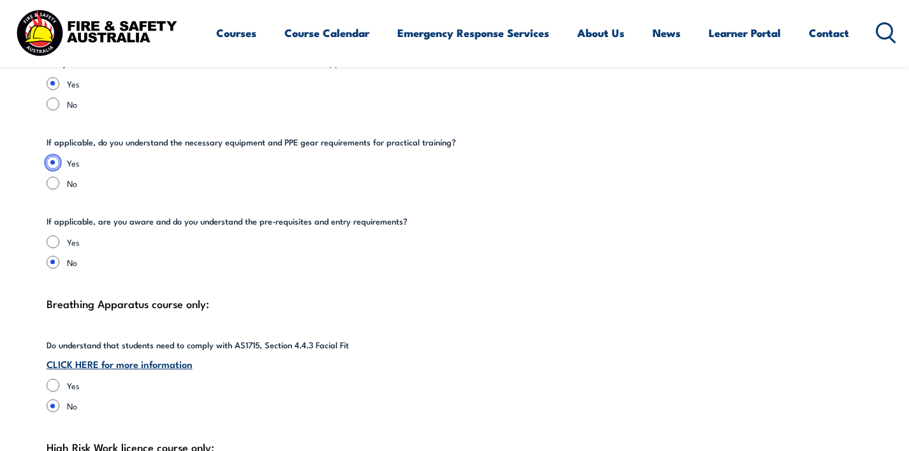
scroll to position [2714, 0]
click at [59, 235] on div "Yes" at bounding box center [455, 241] width 816 height 13
click at [50, 235] on input "Yes" at bounding box center [53, 241] width 13 height 13
radio input "true"
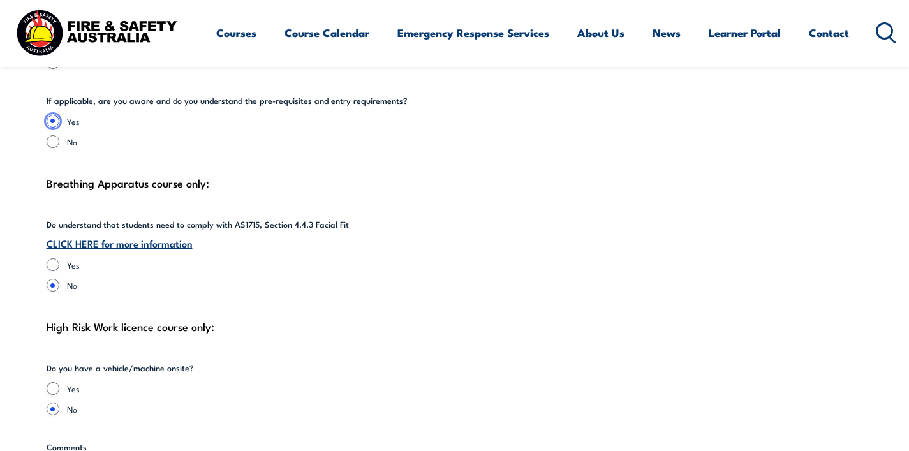
scroll to position [2837, 0]
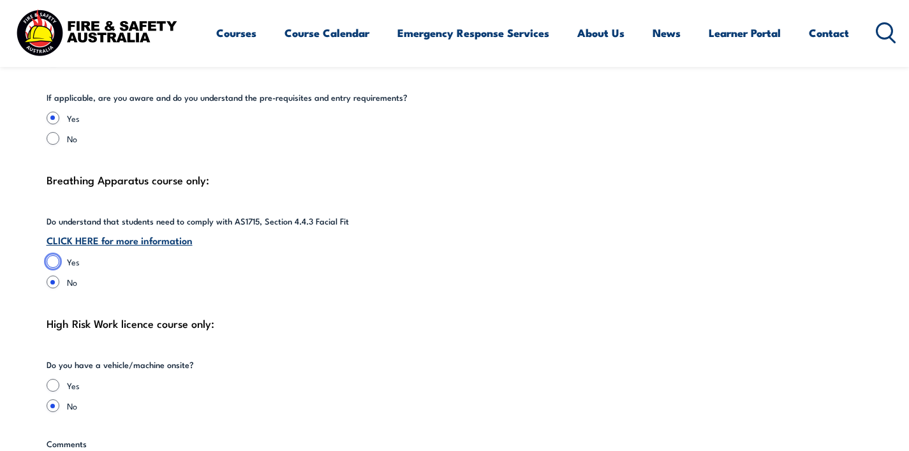
click at [54, 255] on input "Yes" at bounding box center [53, 261] width 13 height 13
radio input "true"
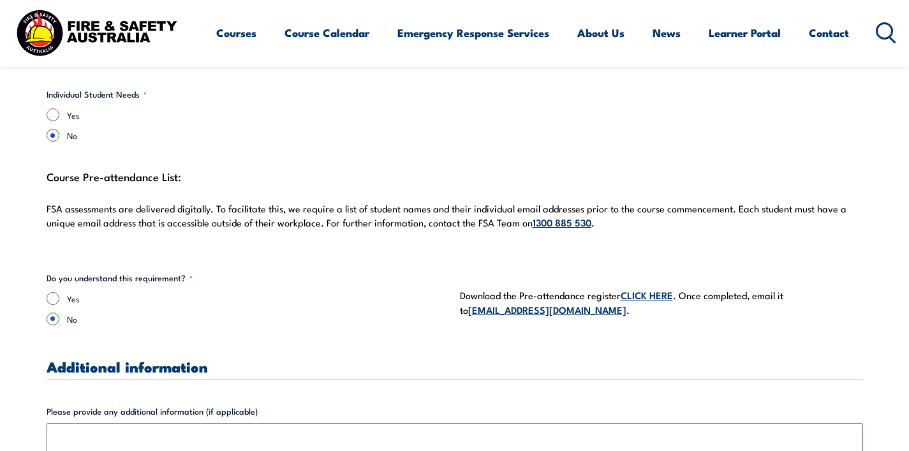
scroll to position [3404, 0]
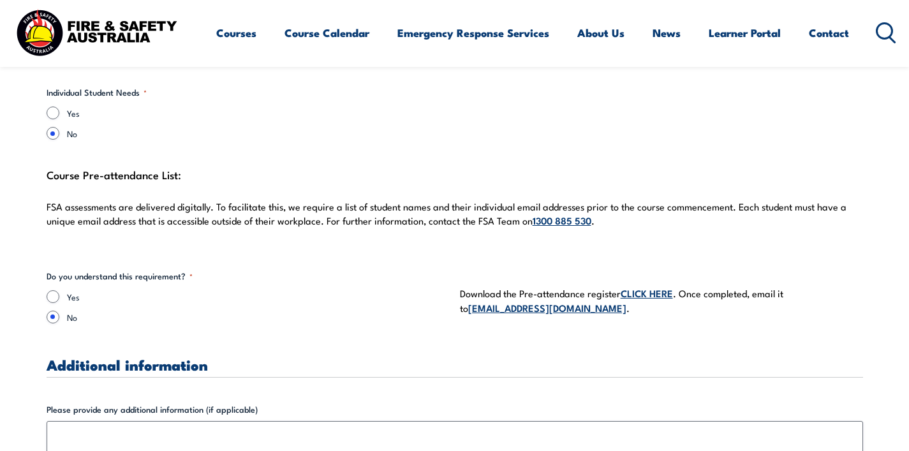
click at [640, 286] on link "CLICK HERE" at bounding box center [647, 293] width 52 height 14
drag, startPoint x: 560, startPoint y: 297, endPoint x: 459, endPoint y: 297, distance: 101.4
copy p "[EMAIL_ADDRESS][DOMAIN_NAME] ."
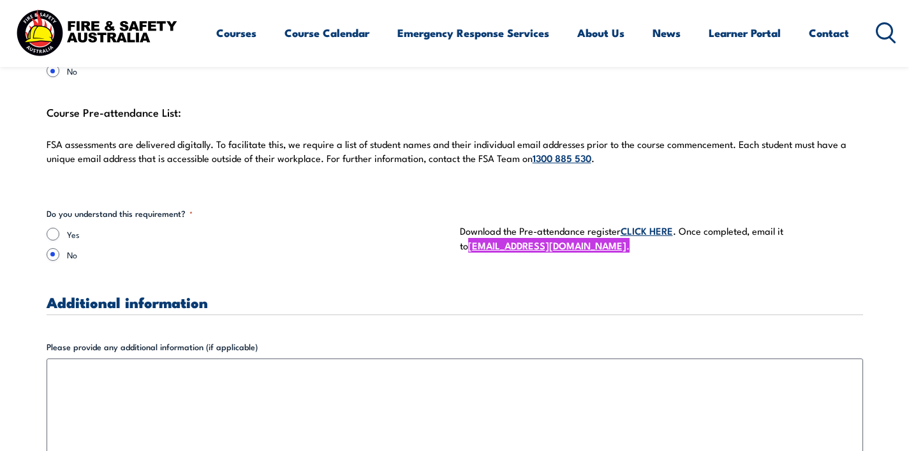
scroll to position [3468, 0]
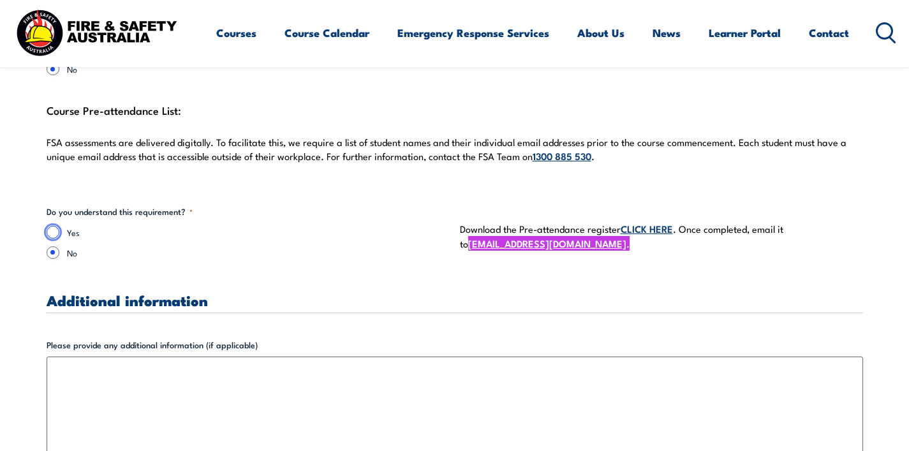
click at [51, 226] on input "Yes" at bounding box center [53, 232] width 13 height 13
radio input "true"
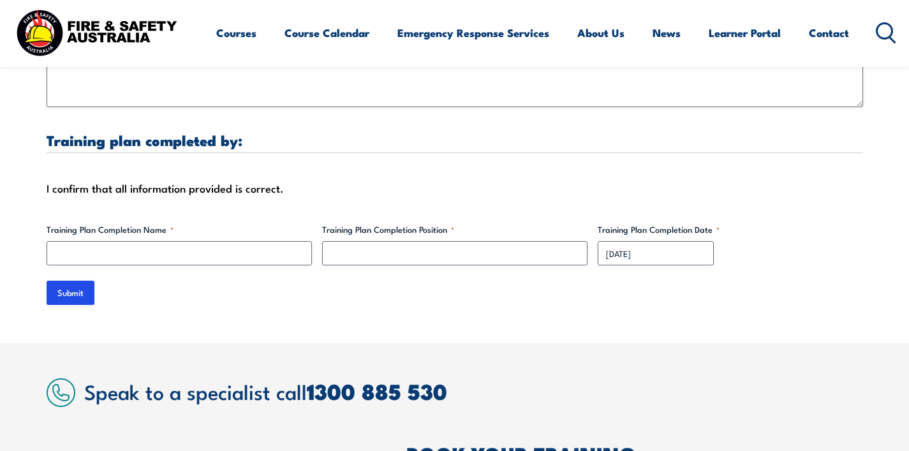
scroll to position [3909, 0]
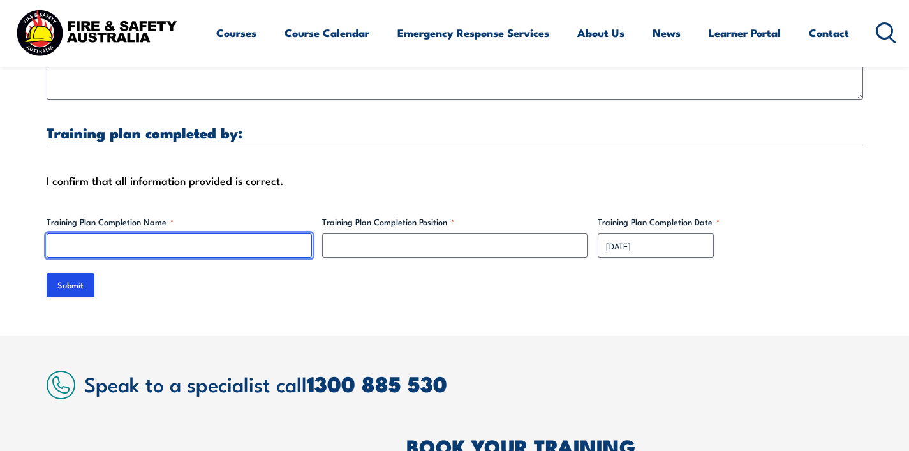
click at [169, 233] on input "Training Plan Completion Name *" at bounding box center [179, 245] width 265 height 24
type input "[PERSON_NAME]"
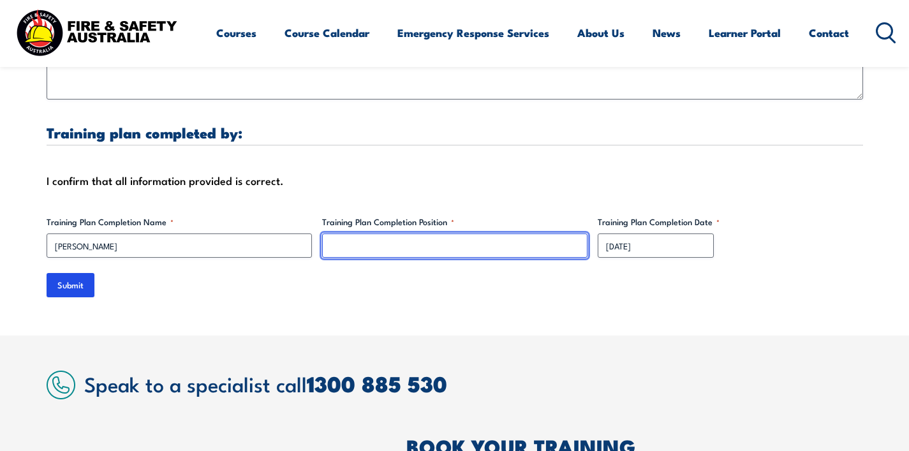
click at [371, 233] on input "Training Plan Completion Position *" at bounding box center [454, 245] width 265 height 24
type input "Manager"
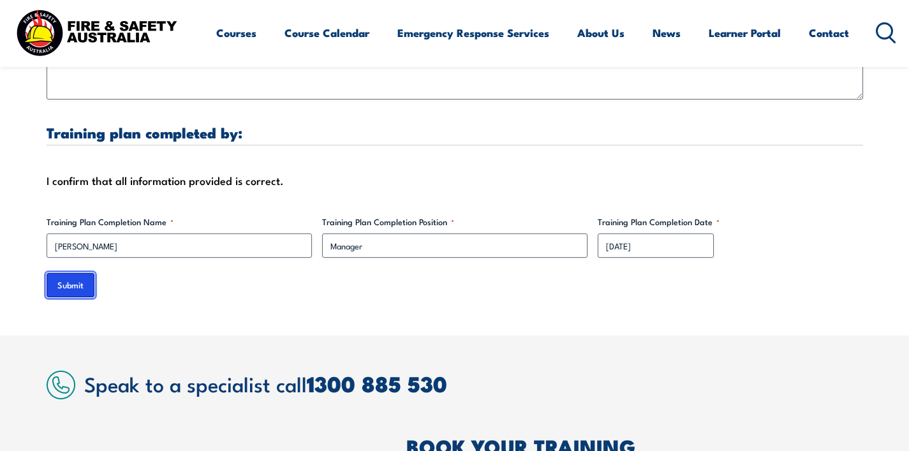
click at [75, 273] on input "Submit" at bounding box center [71, 285] width 48 height 24
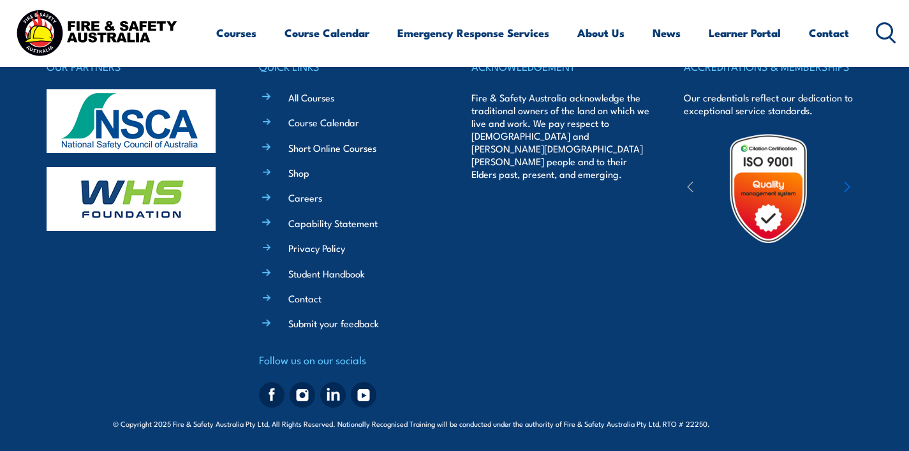
scroll to position [0, 0]
